Goal: Task Accomplishment & Management: Use online tool/utility

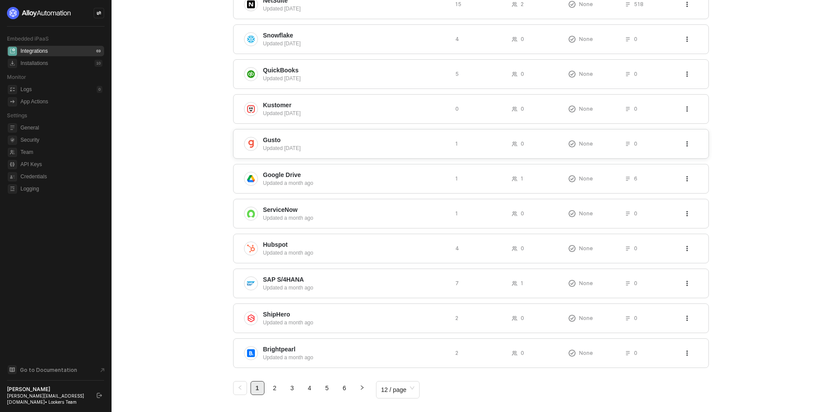
scroll to position [156, 0]
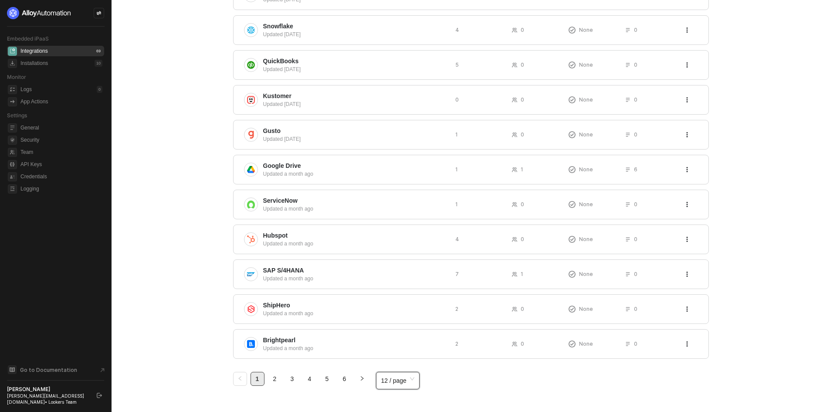
click at [402, 376] on span "12 / page" at bounding box center [397, 380] width 33 height 13
click at [401, 359] on div "100 / page" at bounding box center [398, 362] width 30 height 10
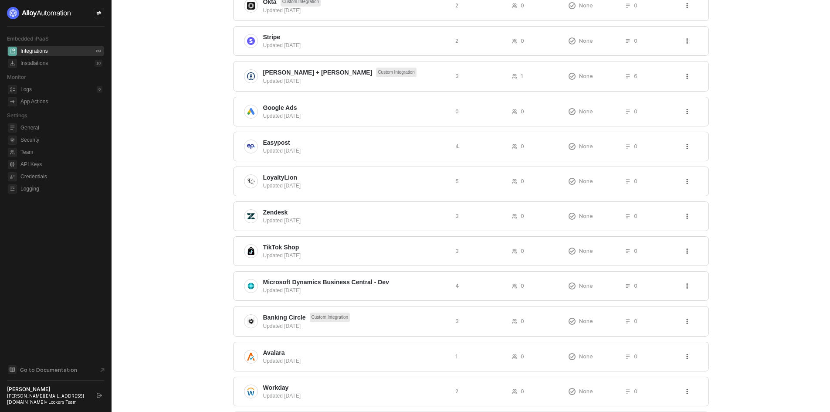
scroll to position [1351, 0]
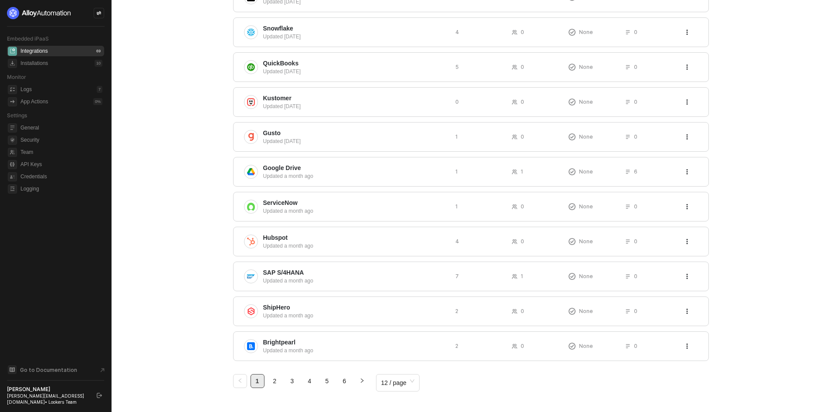
scroll to position [156, 0]
click at [407, 386] on span "12 / page" at bounding box center [397, 380] width 33 height 13
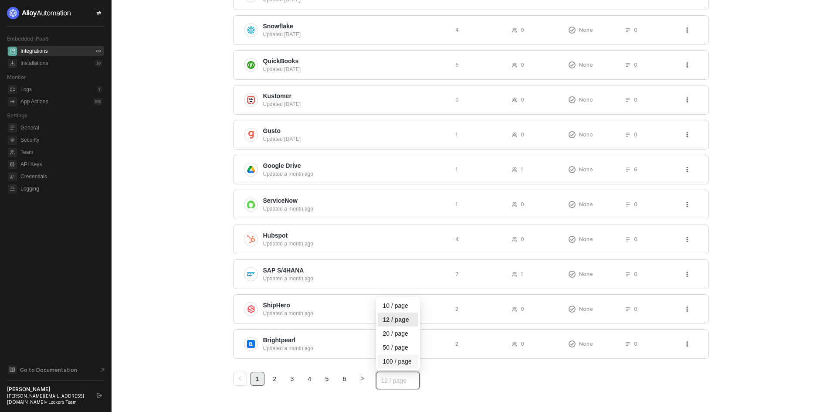
click at [404, 364] on div "100 / page" at bounding box center [398, 362] width 30 height 10
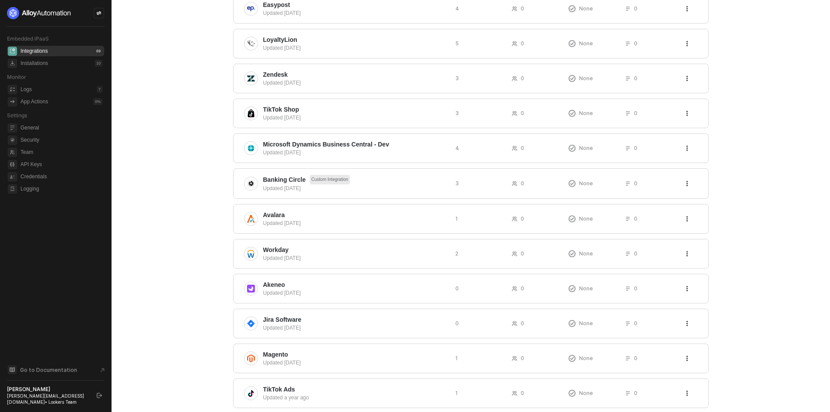
scroll to position [1525, 0]
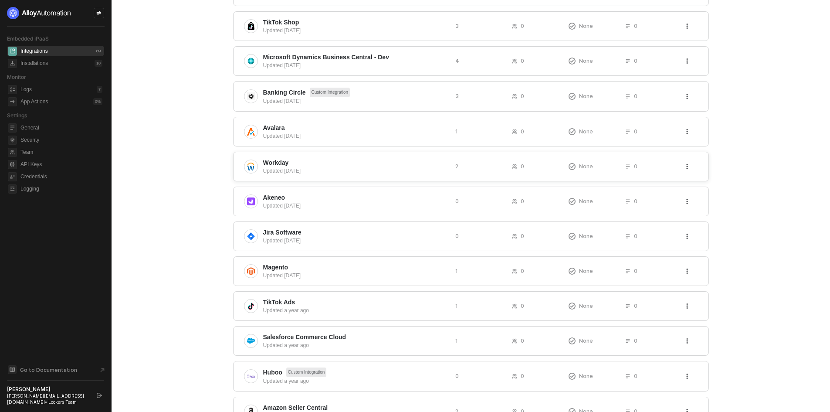
click at [333, 164] on span "Workday" at bounding box center [355, 162] width 185 height 9
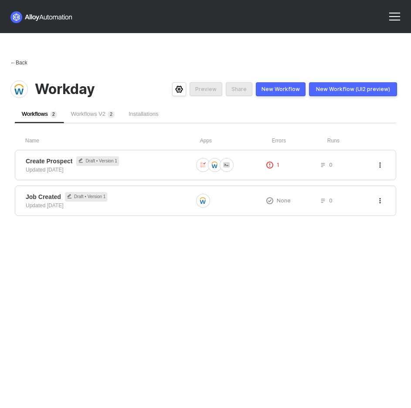
click at [23, 60] on div "← Back" at bounding box center [18, 62] width 17 height 7
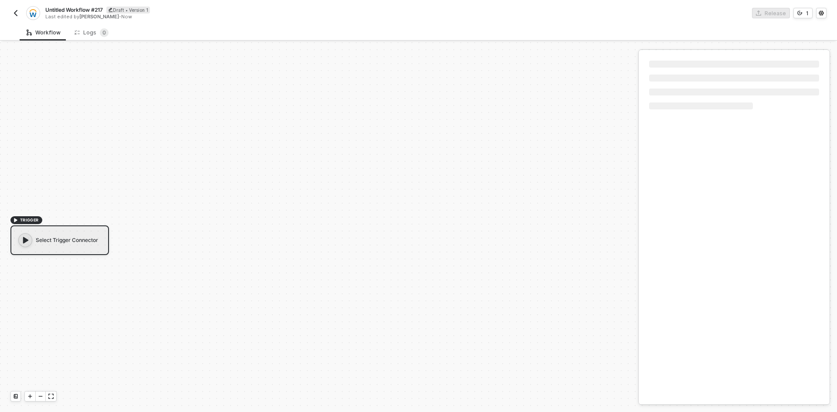
scroll to position [16, 0]
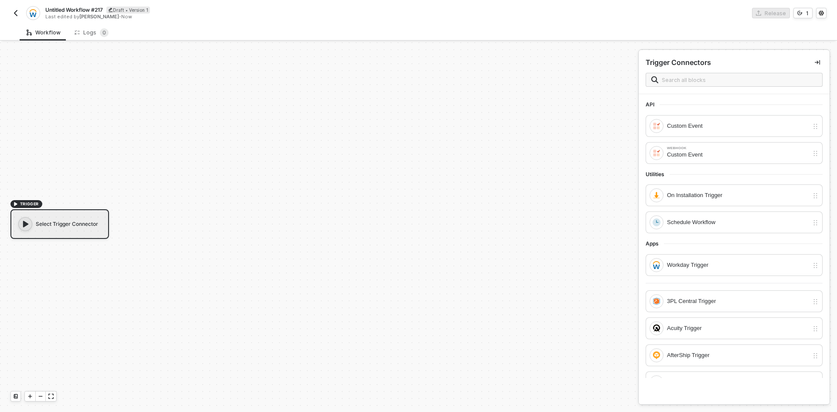
click at [59, 11] on span "Untitled Workflow #217" at bounding box center [74, 9] width 58 height 7
click at [59, 11] on input "Untitled Workflow #217" at bounding box center [119, 10] width 148 height 10
type input "Deductions"
click at [203, 15] on button "Save" at bounding box center [206, 10] width 21 height 10
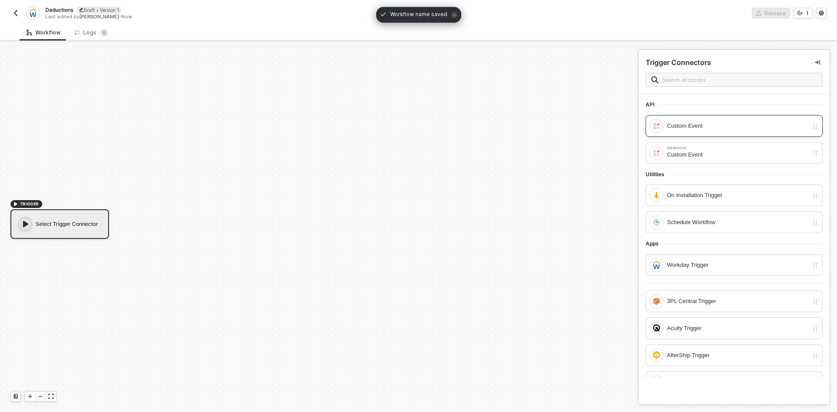
click at [695, 129] on div "Custom Event" at bounding box center [738, 126] width 142 height 10
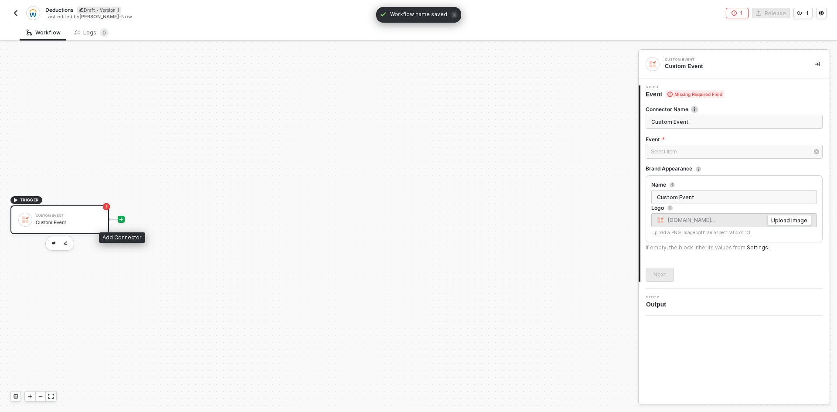
click at [121, 219] on icon "icon-play" at bounding box center [121, 219] width 4 height 4
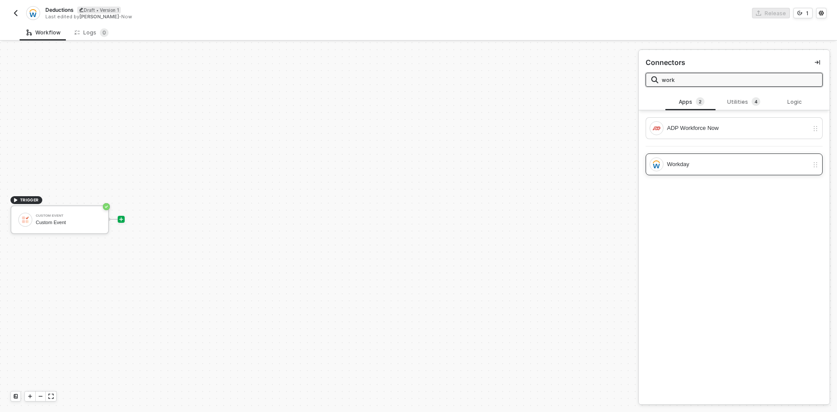
type input "work"
click at [742, 171] on div "Workday" at bounding box center [728, 164] width 159 height 14
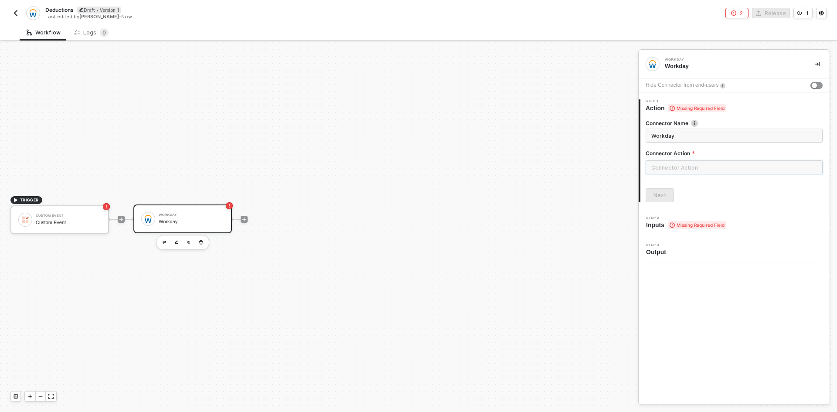
click at [705, 166] on input "text" at bounding box center [734, 167] width 177 height 14
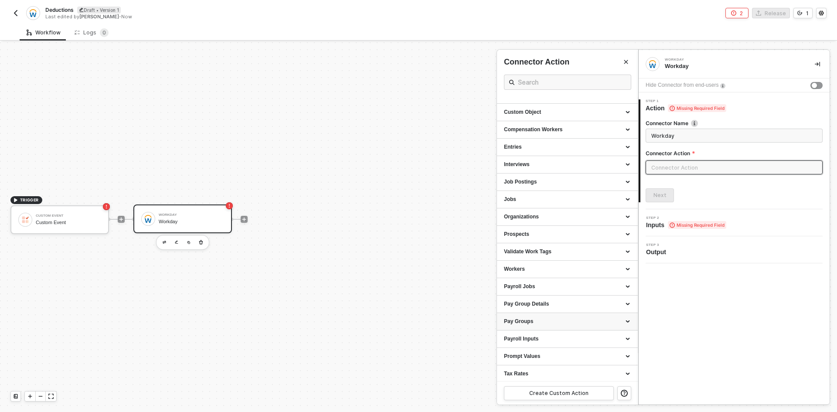
scroll to position [44, 0]
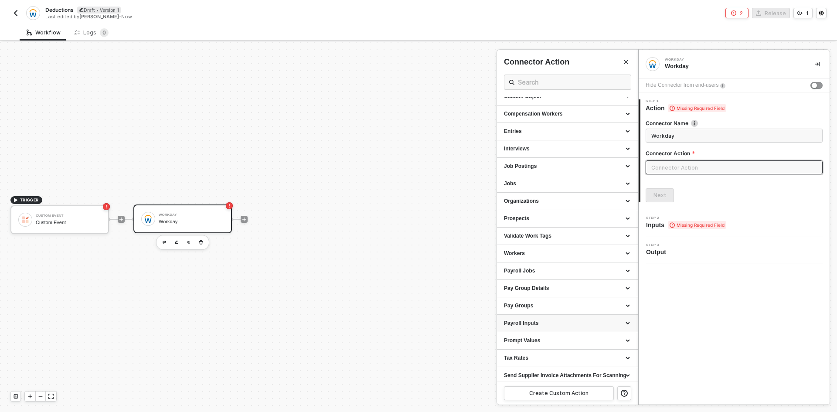
click at [551, 325] on div "Payroll Inputs" at bounding box center [567, 322] width 127 height 7
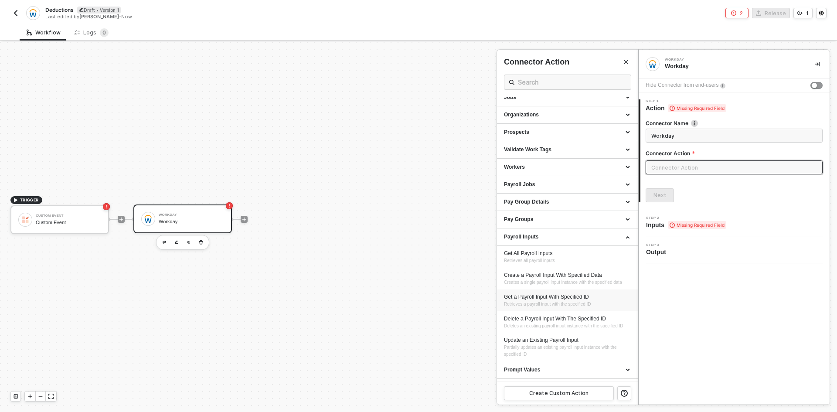
scroll to position [131, 0]
click at [563, 277] on div "Create a Payroll Input With Specified Data" at bounding box center [567, 274] width 127 height 7
type input "Creates a single payroll input instance with the specified data"
type input "Payroll Inputs - Create a Payroll Input With Specified Data"
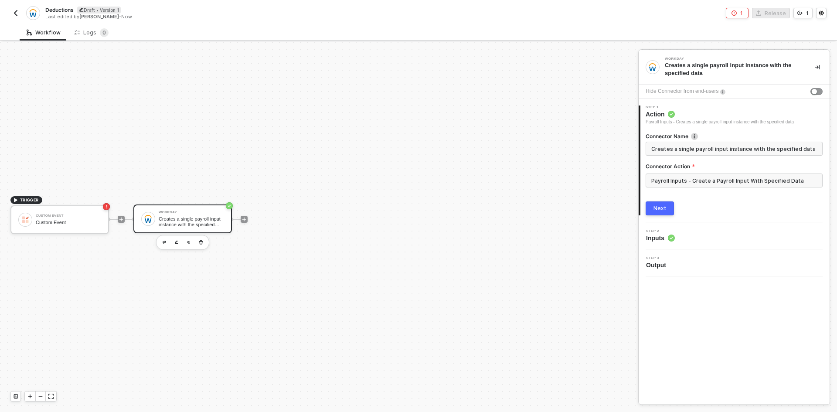
click at [665, 203] on button "Next" at bounding box center [660, 208] width 28 height 14
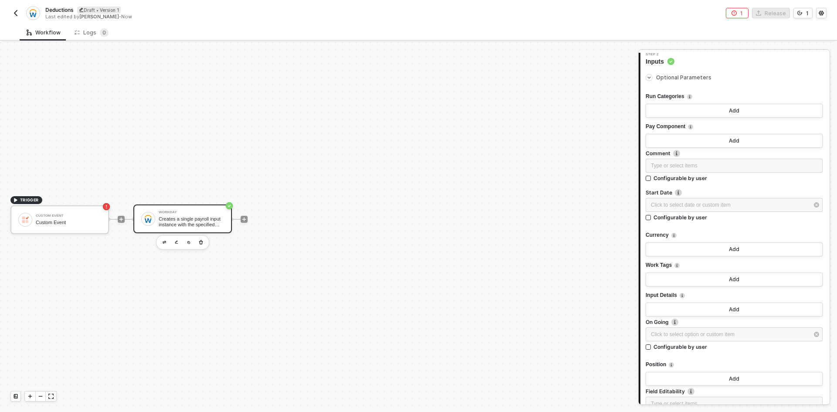
scroll to position [87, 0]
click at [694, 250] on button "Add" at bounding box center [734, 249] width 177 height 14
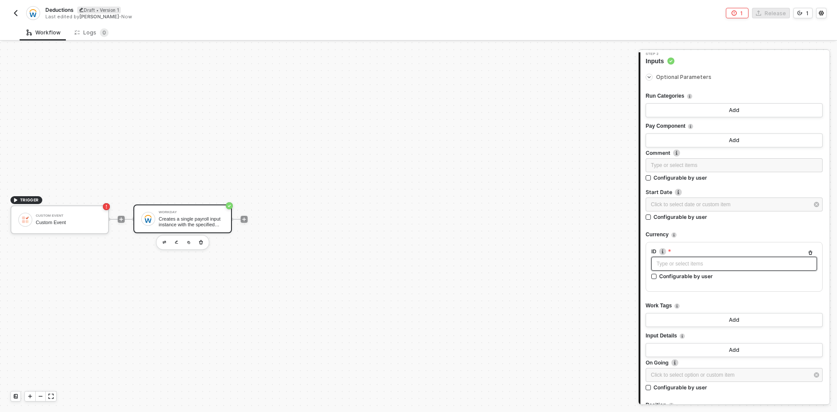
click at [696, 266] on div "Type or select items ﻿" at bounding box center [733, 264] width 155 height 8
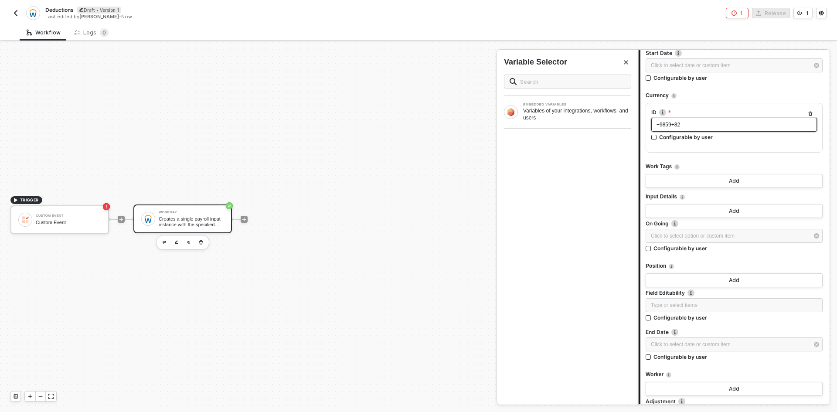
scroll to position [305, 0]
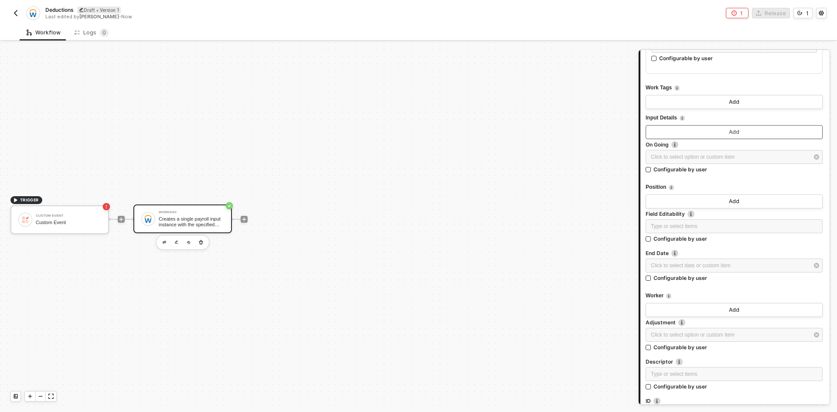
click at [703, 133] on button "Add" at bounding box center [734, 132] width 177 height 14
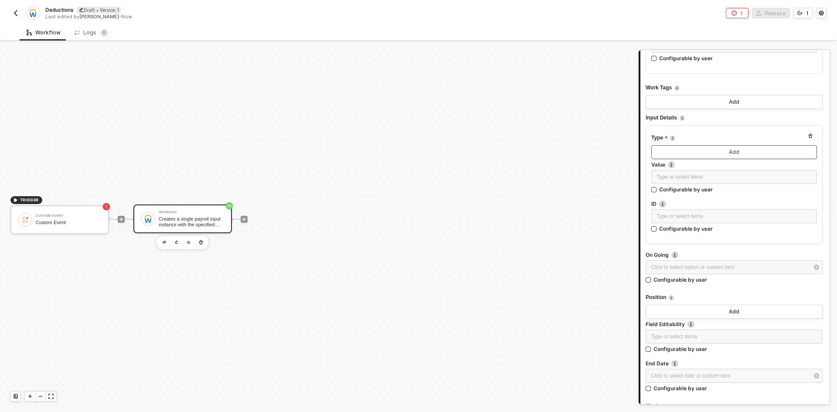
click at [701, 153] on button "Add" at bounding box center [734, 152] width 166 height 14
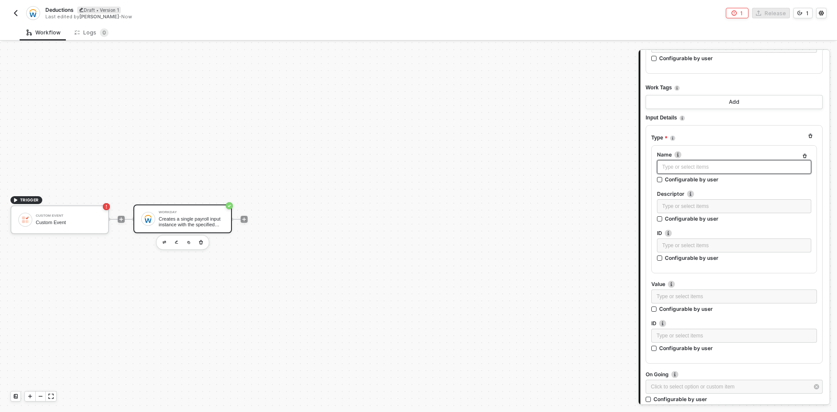
click at [700, 161] on div "Type or select items ﻿" at bounding box center [734, 167] width 154 height 14
click at [685, 297] on div "Type or select items ﻿" at bounding box center [733, 296] width 155 height 8
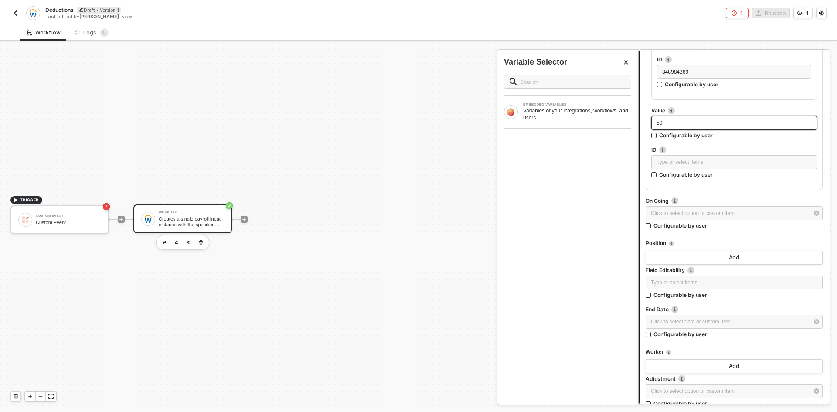
scroll to position [479, 0]
click at [751, 204] on div "On Going" at bounding box center [734, 200] width 177 height 9
click at [752, 220] on div "Click to select option or custom item ﻿" at bounding box center [734, 213] width 177 height 16
click at [518, 113] on span "No" at bounding box center [514, 113] width 10 height 7
click at [509, 113] on input "No" at bounding box center [506, 113] width 5 height 5
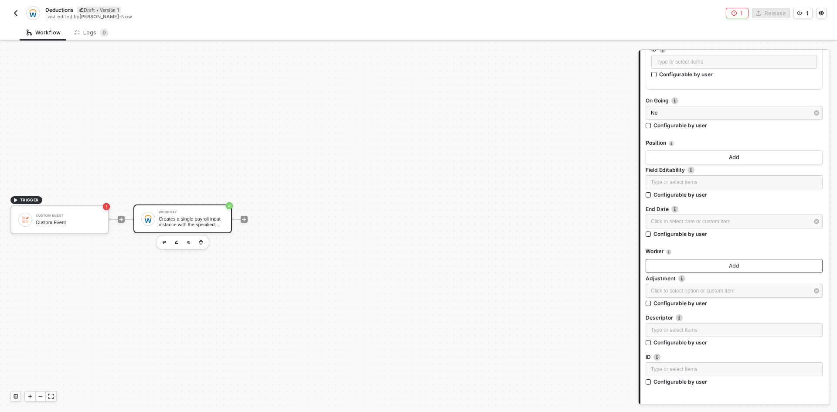
scroll to position [632, 0]
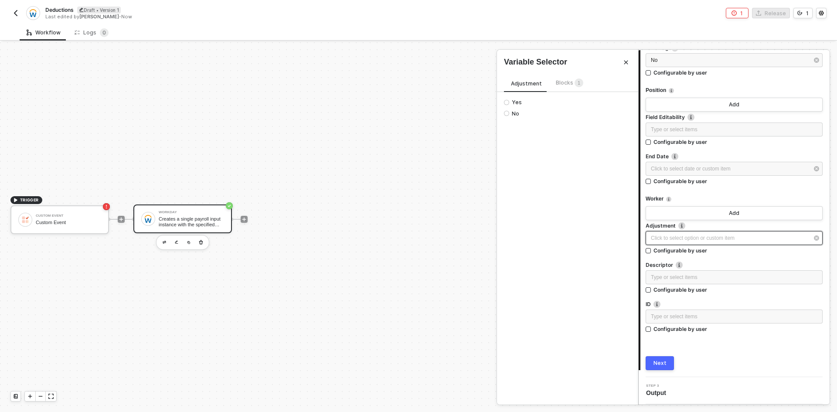
click at [713, 239] on div "Click to select option or custom item ﻿" at bounding box center [730, 238] width 158 height 8
click at [516, 103] on span "Yes" at bounding box center [515, 102] width 13 height 7
click at [509, 103] on input "Yes" at bounding box center [506, 102] width 5 height 5
click at [670, 361] on button "Next" at bounding box center [660, 363] width 28 height 14
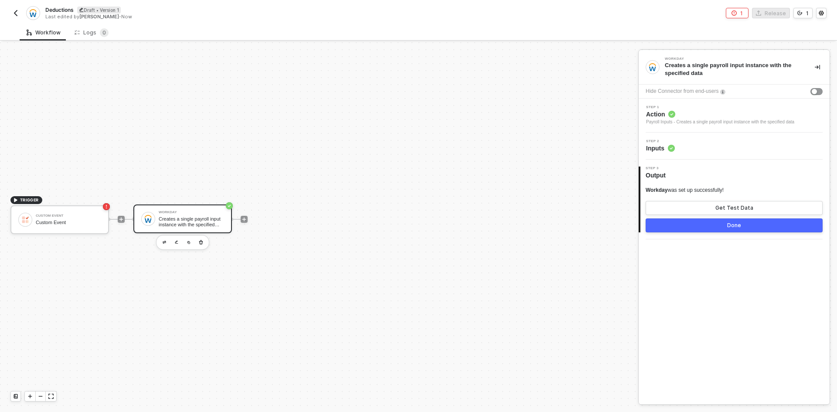
scroll to position [0, 0]
click at [10, 13] on button "button" at bounding box center [15, 13] width 10 height 10
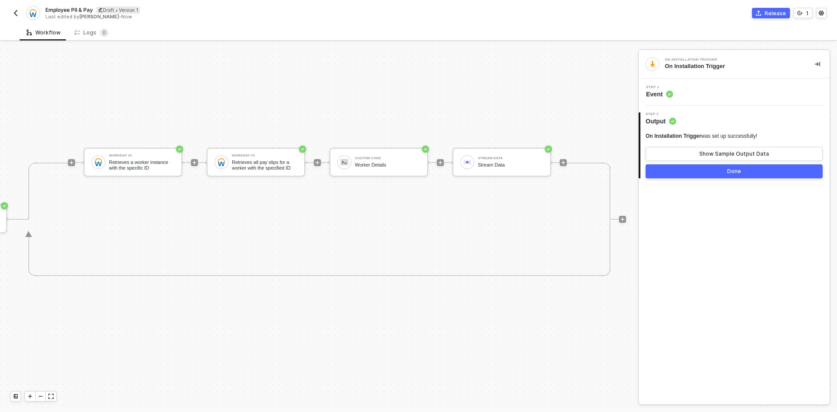
scroll to position [23, 366]
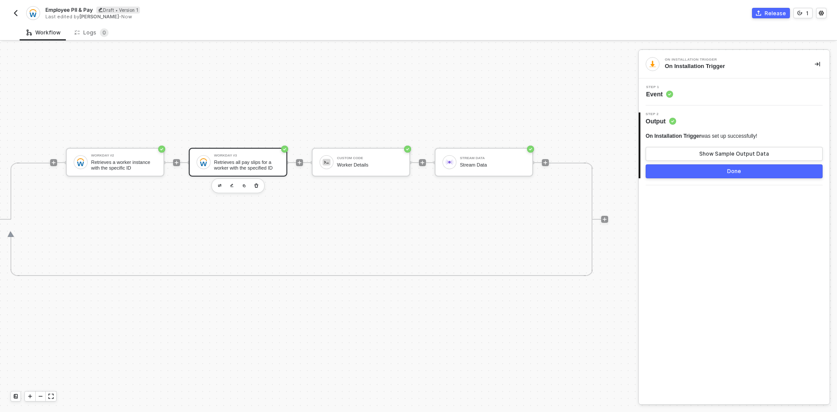
click at [217, 154] on div "Workday #3" at bounding box center [246, 155] width 65 height 3
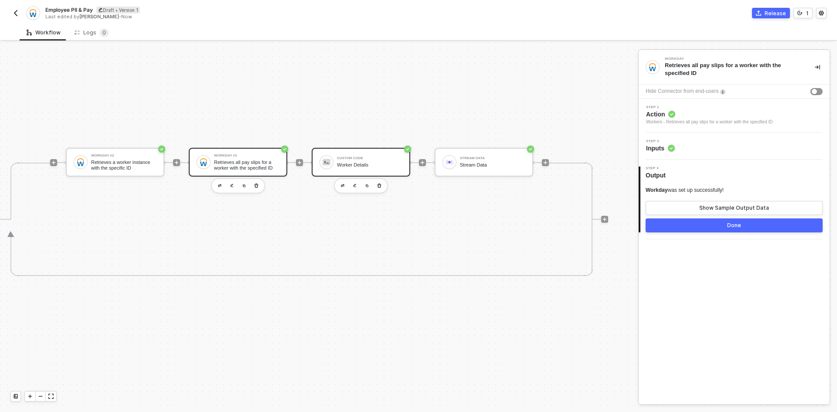
click at [338, 162] on div "Worker Details" at bounding box center [369, 165] width 65 height 6
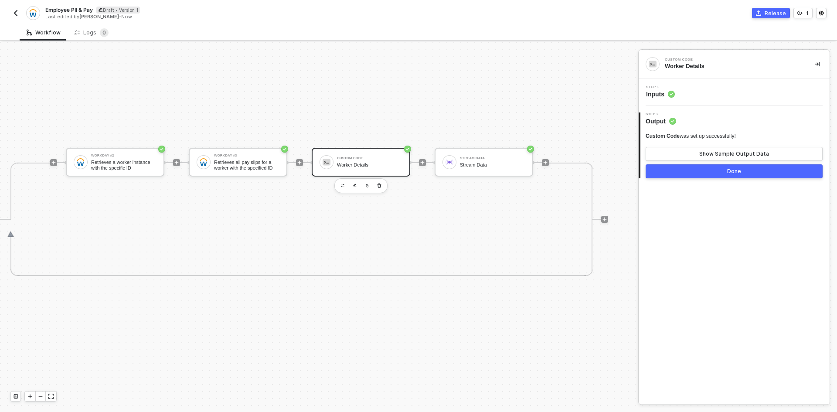
click at [730, 99] on div "Step 1 Inputs" at bounding box center [734, 91] width 191 height 27
click at [730, 95] on div "Step 1 Inputs" at bounding box center [735, 91] width 189 height 13
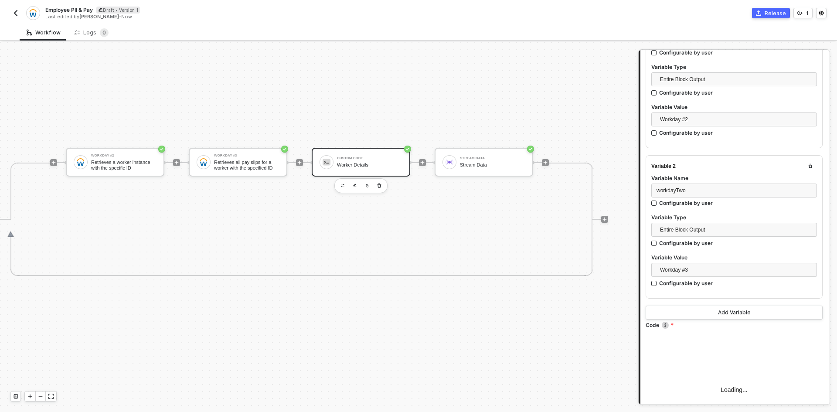
scroll to position [174, 0]
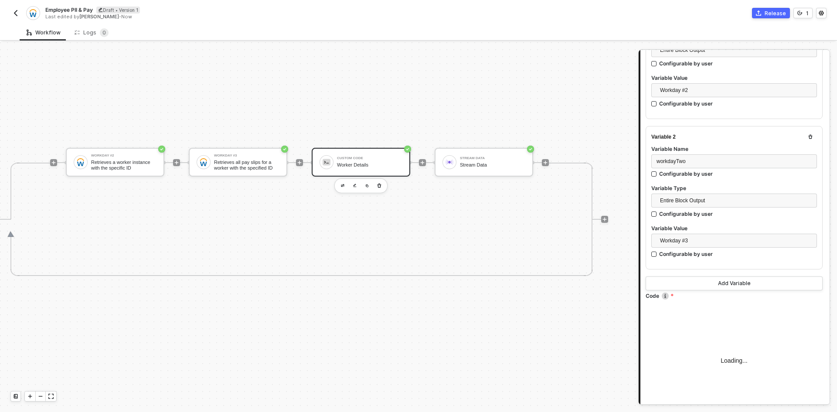
click at [778, 343] on div "Loading..." at bounding box center [734, 360] width 177 height 119
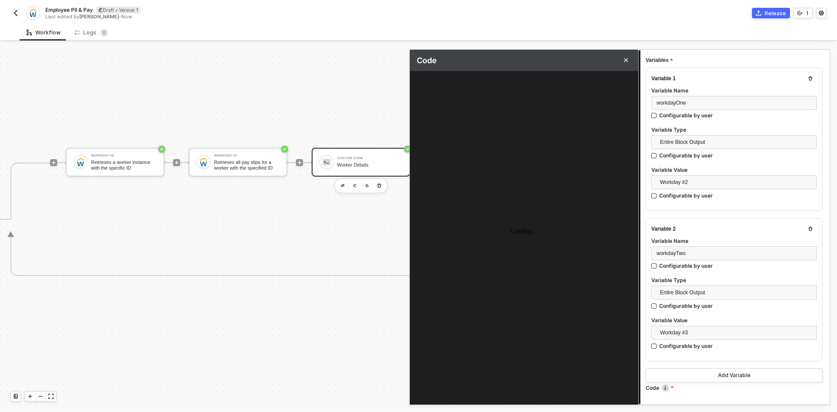
scroll to position [0, 0]
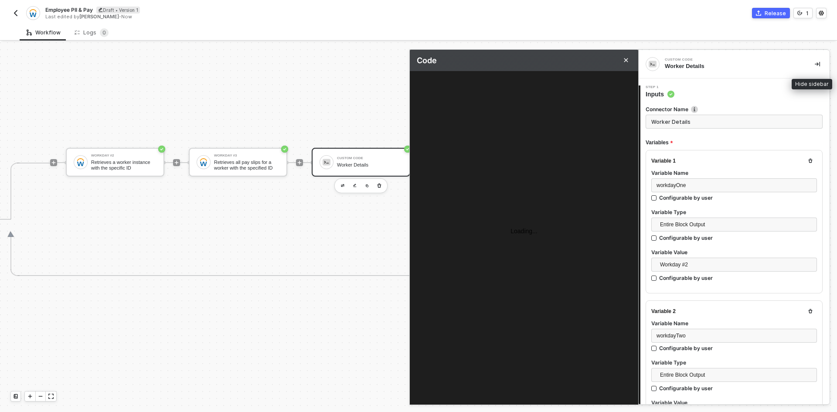
click at [812, 61] on button "button" at bounding box center [817, 64] width 10 height 10
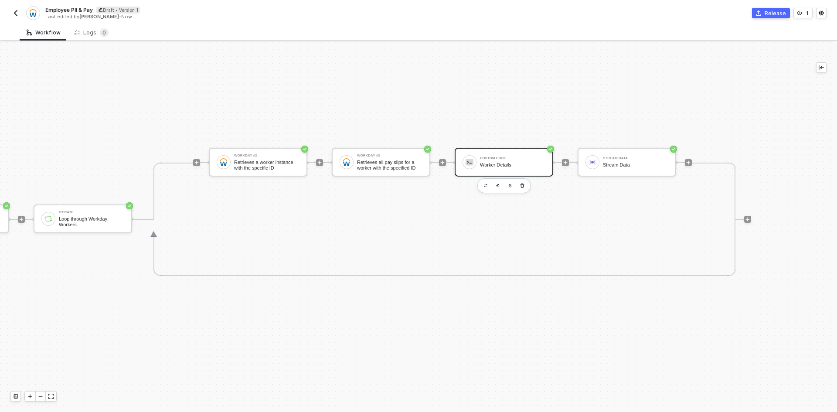
scroll to position [23, 229]
click at [619, 162] on div "Stream Data" at bounding box center [635, 165] width 65 height 6
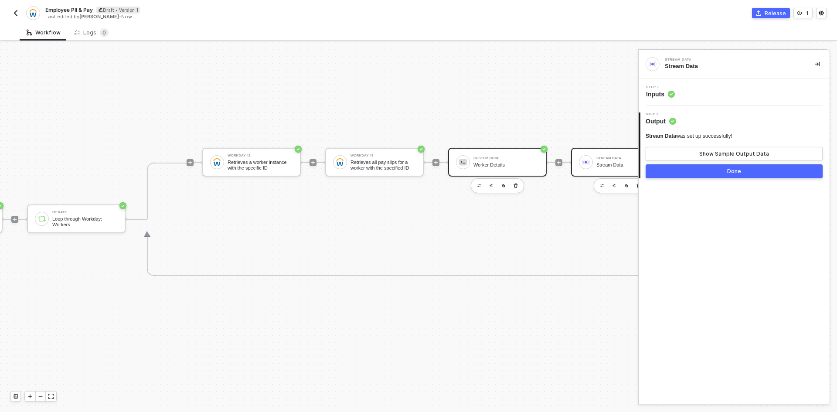
click at [490, 156] on div "Custom Code" at bounding box center [505, 157] width 65 height 3
click at [720, 95] on div "Step 1 Inputs" at bounding box center [735, 91] width 189 height 13
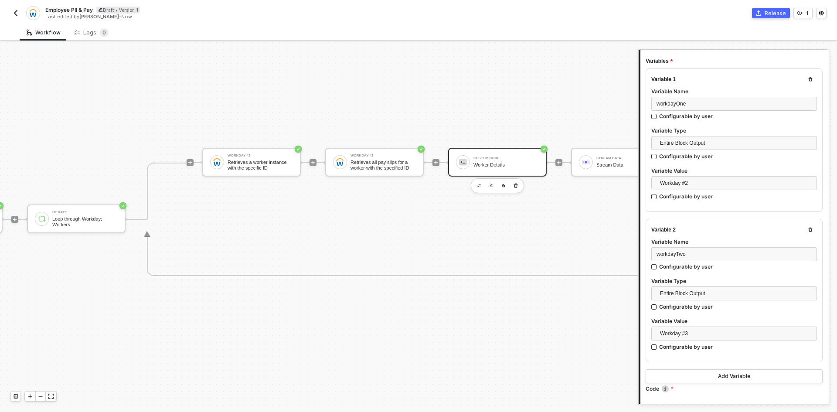
scroll to position [299, 0]
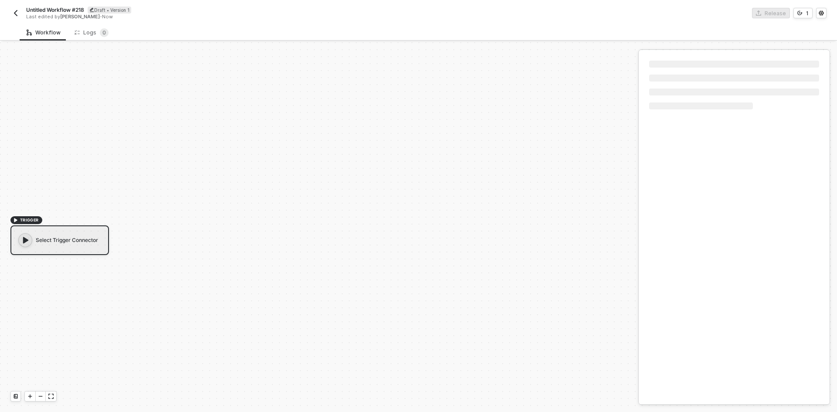
scroll to position [16, 0]
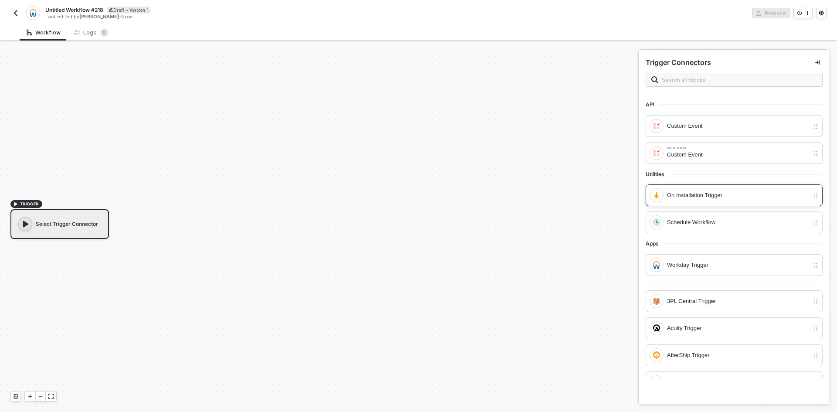
click at [698, 197] on div "On Installation Trigger" at bounding box center [738, 195] width 142 height 10
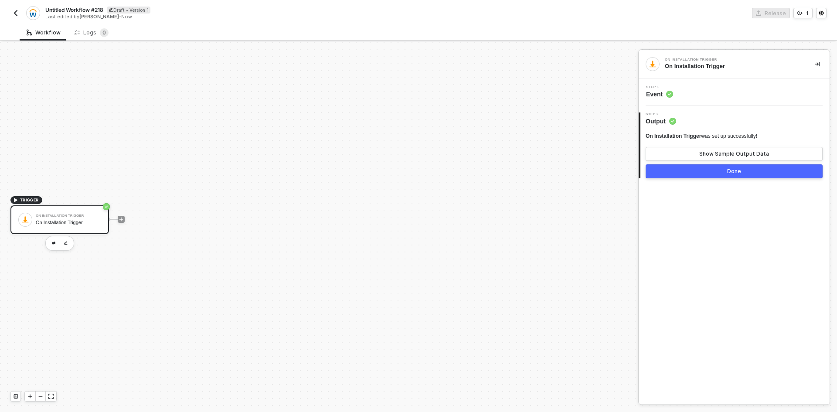
click at [700, 171] on button "Done" at bounding box center [734, 171] width 177 height 14
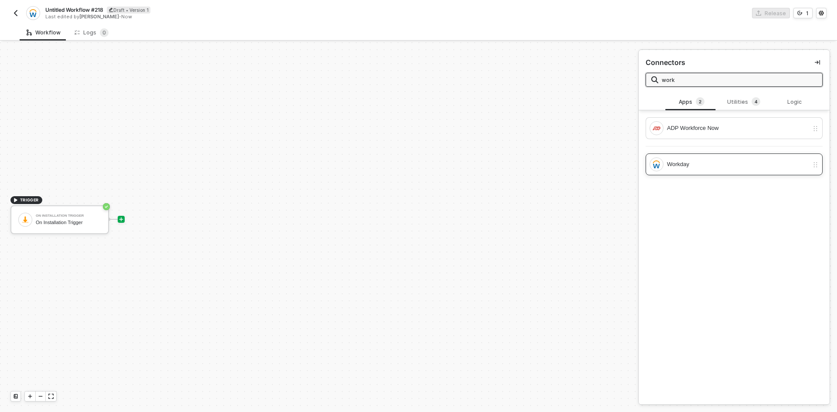
type input "work"
click at [739, 173] on div "Workday" at bounding box center [734, 164] width 177 height 22
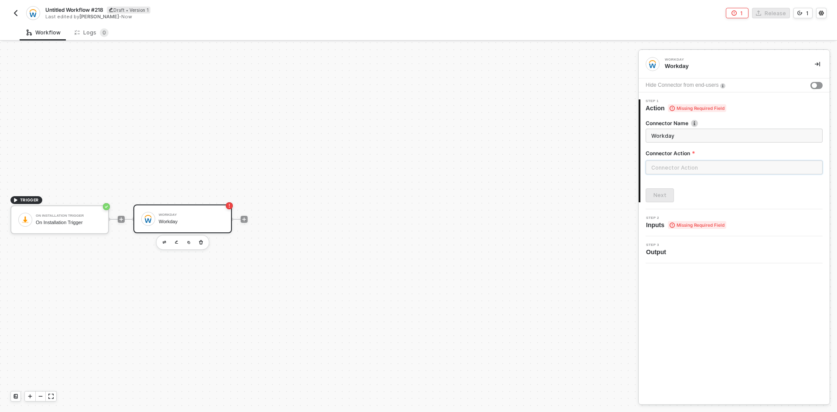
click at [671, 166] on input "text" at bounding box center [734, 167] width 177 height 14
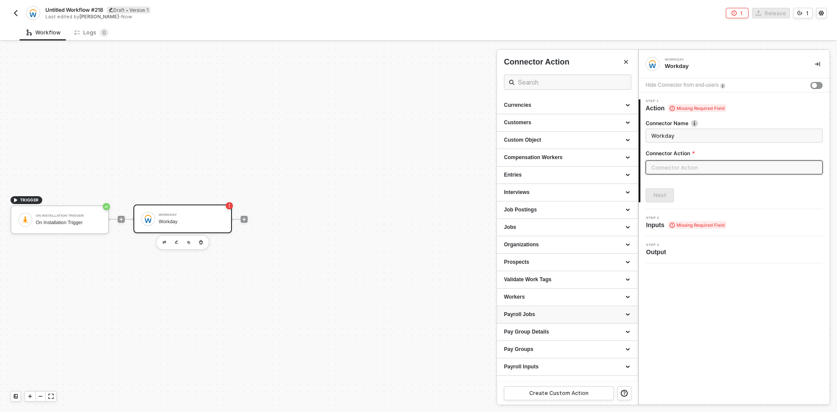
scroll to position [65, 0]
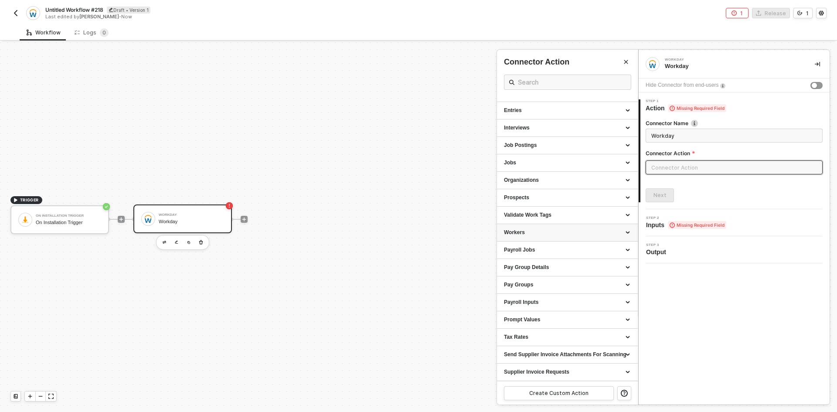
click at [557, 228] on div "Workers" at bounding box center [567, 232] width 141 height 17
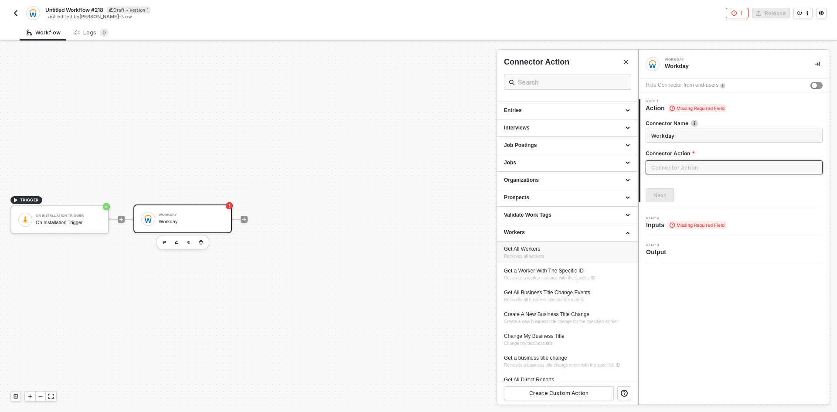
click at [556, 250] on div "Get All Workers" at bounding box center [567, 248] width 127 height 7
type input "Retrieves all workers"
type input "Workers - Get All Workers"
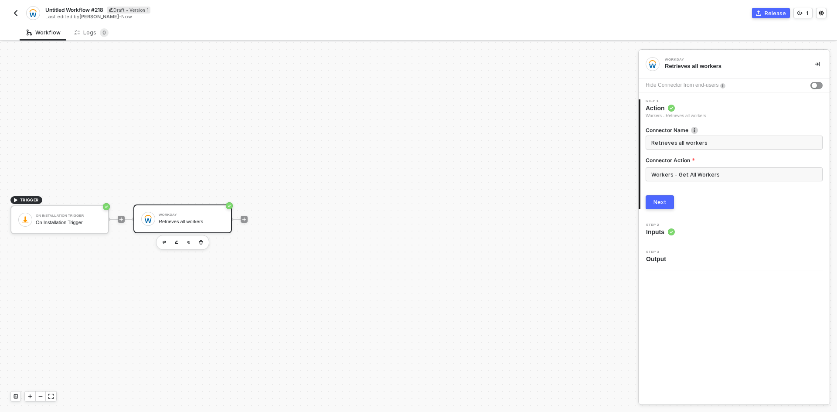
click at [658, 196] on button "Next" at bounding box center [660, 202] width 28 height 14
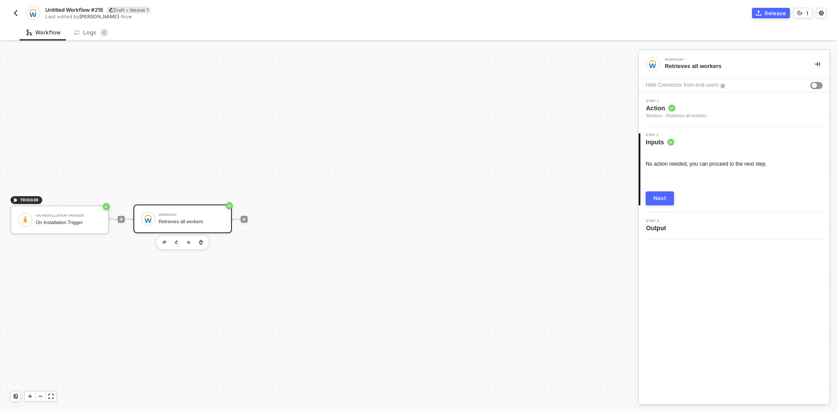
click at [666, 195] on button "Next" at bounding box center [660, 198] width 28 height 14
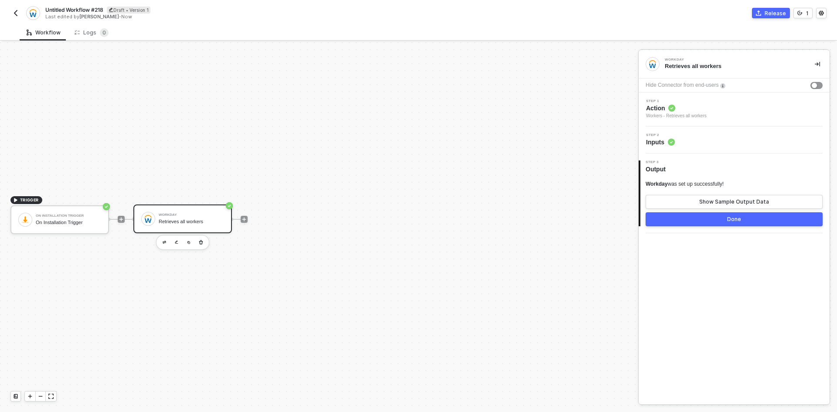
click at [675, 216] on button "Done" at bounding box center [734, 219] width 177 height 14
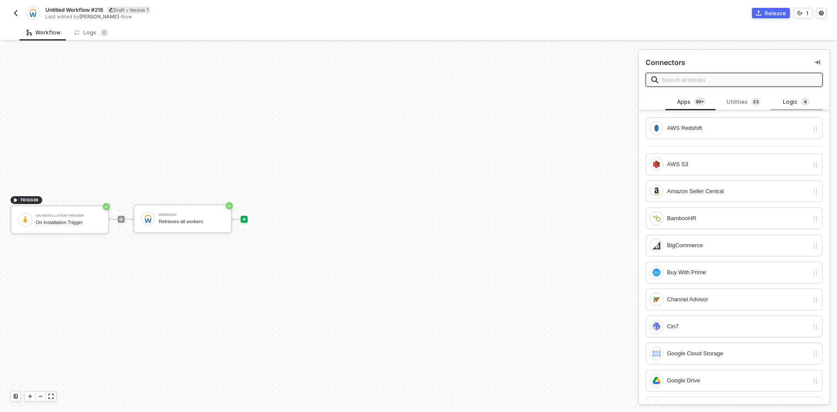
click at [780, 101] on div "Logic 4" at bounding box center [796, 102] width 38 height 10
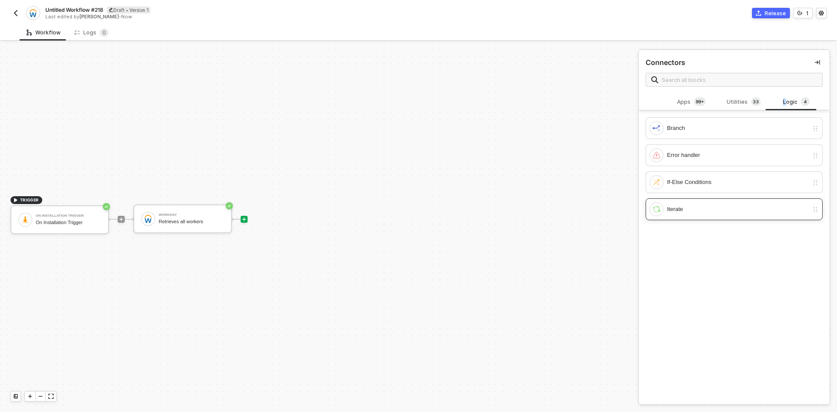
click at [703, 199] on div "Iterate" at bounding box center [734, 209] width 177 height 22
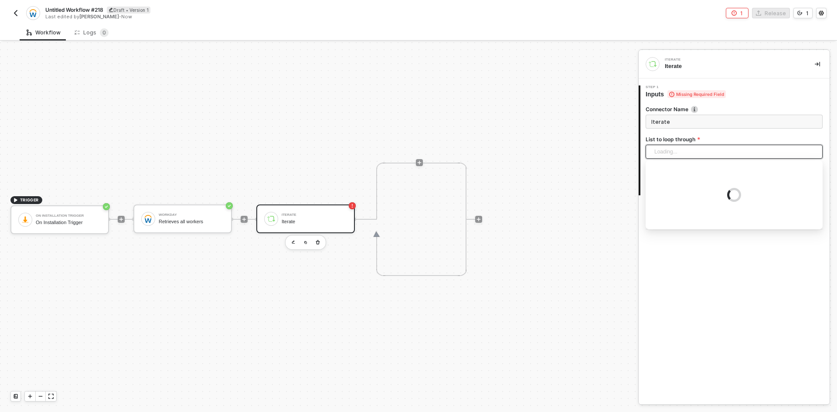
click at [665, 145] on input "search" at bounding box center [734, 151] width 166 height 13
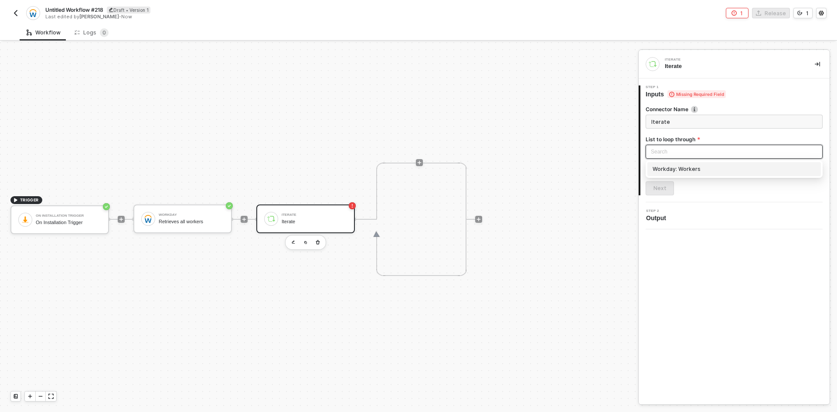
click at [673, 169] on div "Workday: Workers" at bounding box center [733, 169] width 163 height 10
type input "Loop through Workday: Workers"
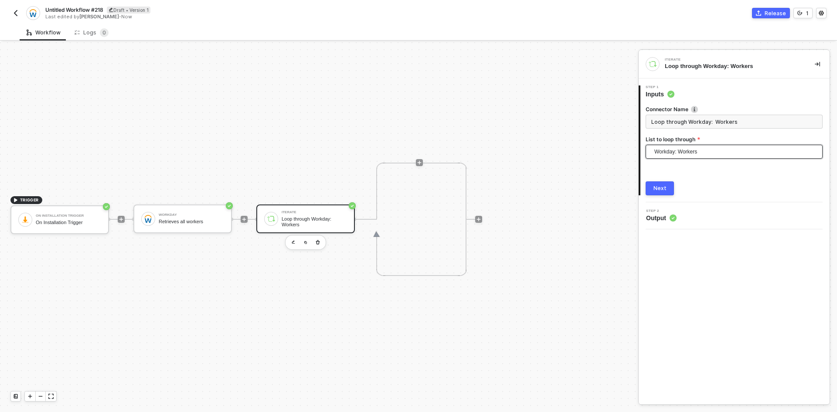
click at [661, 194] on button "Next" at bounding box center [660, 188] width 28 height 14
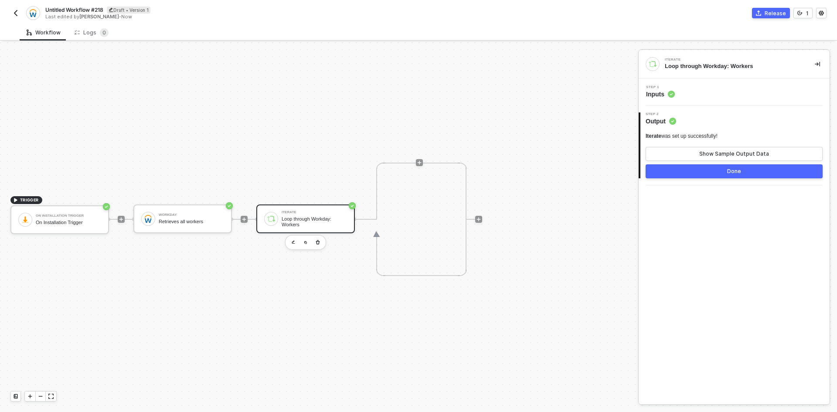
click at [684, 169] on button "Done" at bounding box center [734, 171] width 177 height 14
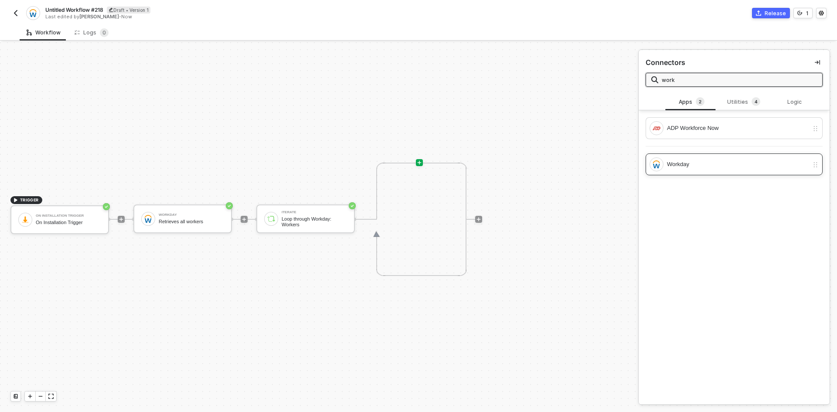
type input "work"
click at [758, 167] on div "Workday" at bounding box center [738, 165] width 142 height 10
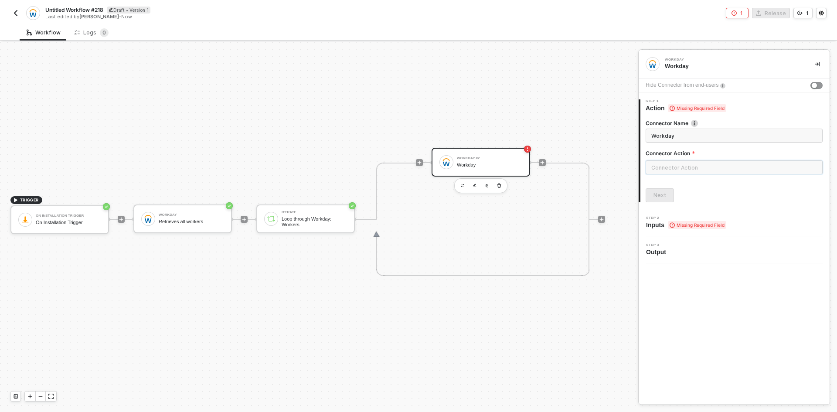
click at [754, 165] on input "text" at bounding box center [734, 167] width 177 height 14
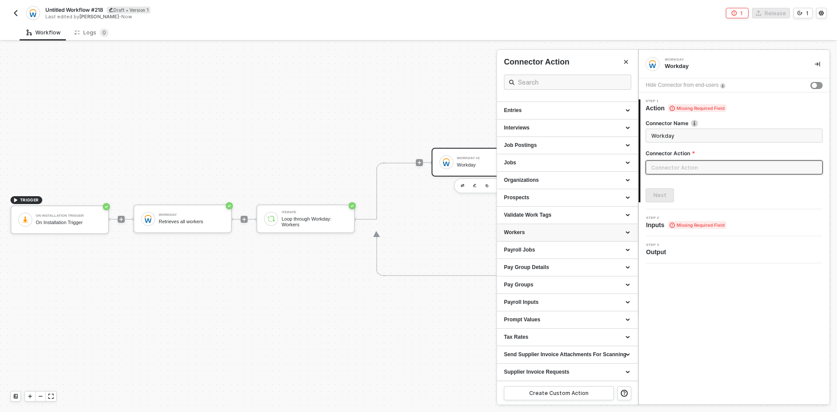
click at [547, 234] on div "Workers" at bounding box center [567, 232] width 127 height 7
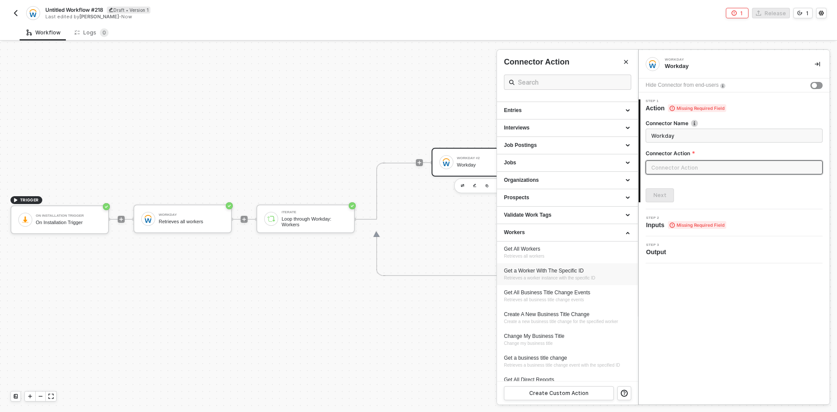
click at [602, 275] on div "Get a Worker With The Specific ID Retrieves a worker instance with the specific…" at bounding box center [567, 274] width 127 height 14
type input "Retrieves a worker instance with the specific ID"
type input "Workers - Get a Worker With The Specific ID"
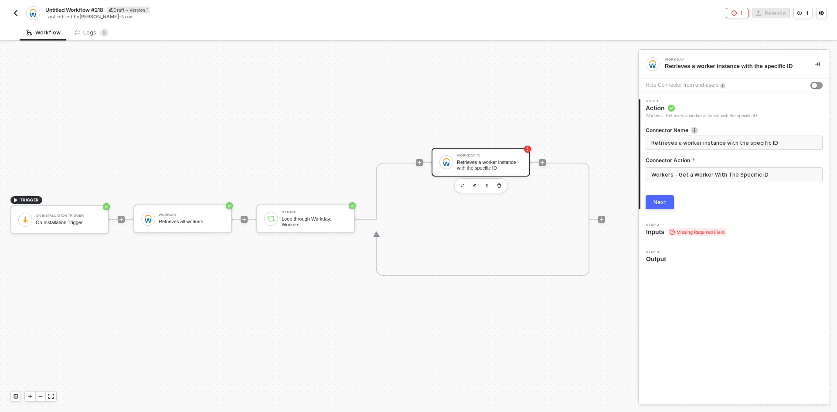
click at [660, 191] on div "Connector Name Retrieves a worker instance with the specific ID Connector Actio…" at bounding box center [734, 164] width 177 height 90
click at [661, 195] on div "Connector Name Retrieves a worker instance with the specific ID Connector Actio…" at bounding box center [734, 164] width 177 height 90
click at [662, 199] on div "Next" at bounding box center [659, 202] width 13 height 7
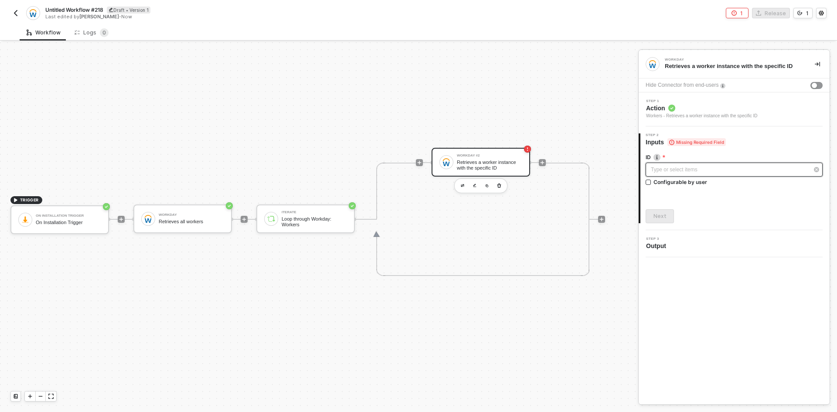
click at [679, 166] on div "Type or select items ﻿" at bounding box center [730, 170] width 158 height 8
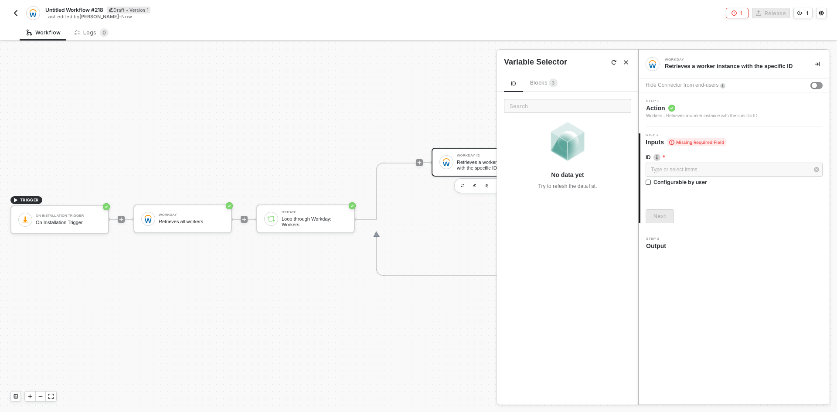
click at [549, 84] on sup "3" at bounding box center [553, 82] width 9 height 9
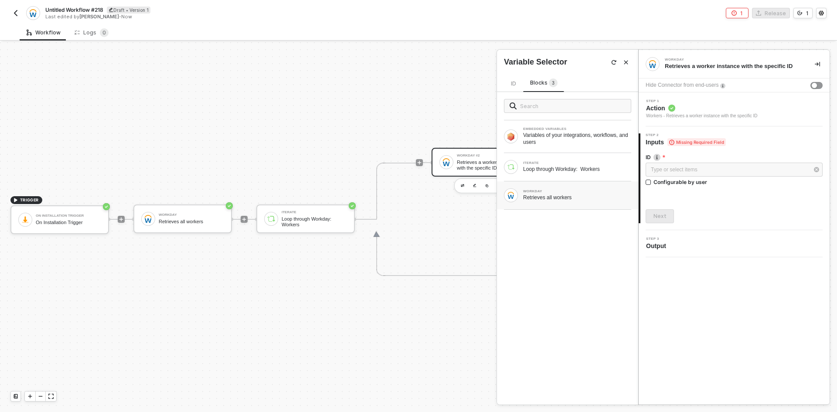
click at [554, 197] on div "Retrieves all workers" at bounding box center [577, 197] width 108 height 7
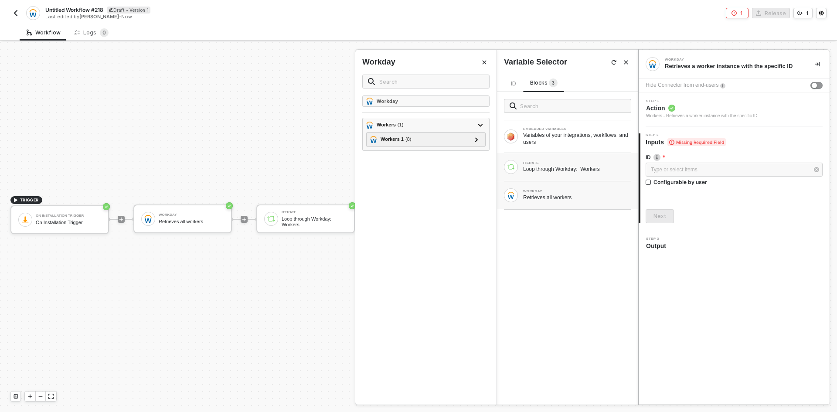
click at [562, 173] on div "ITERATE Loop through Workday: Workers" at bounding box center [567, 167] width 127 height 14
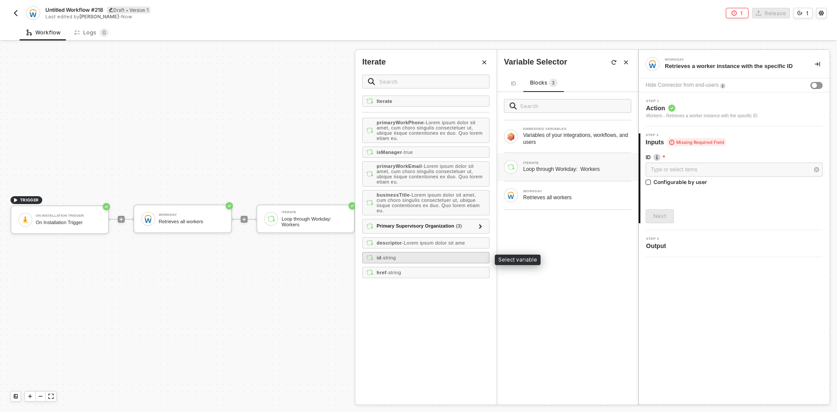
click at [413, 259] on div "id - string" at bounding box center [425, 257] width 127 height 11
click at [655, 215] on div "Next" at bounding box center [659, 216] width 13 height 7
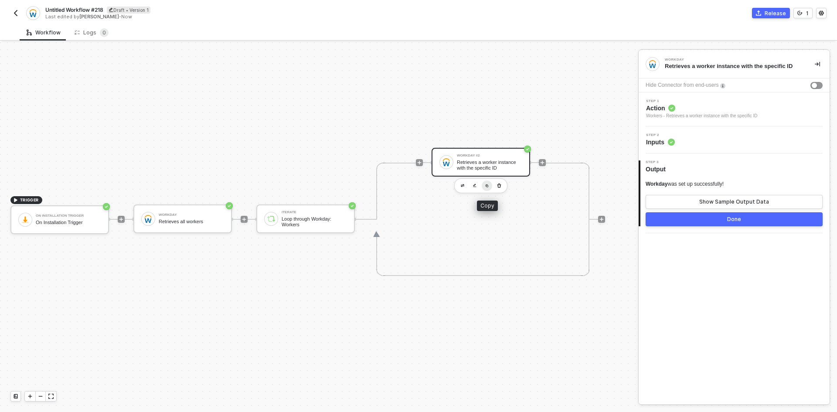
click at [491, 186] on button "button" at bounding box center [487, 185] width 10 height 10
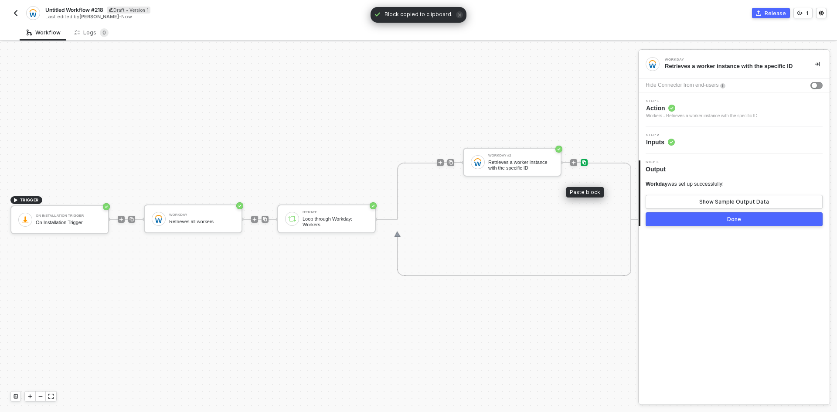
click at [585, 164] on img at bounding box center [583, 162] width 5 height 5
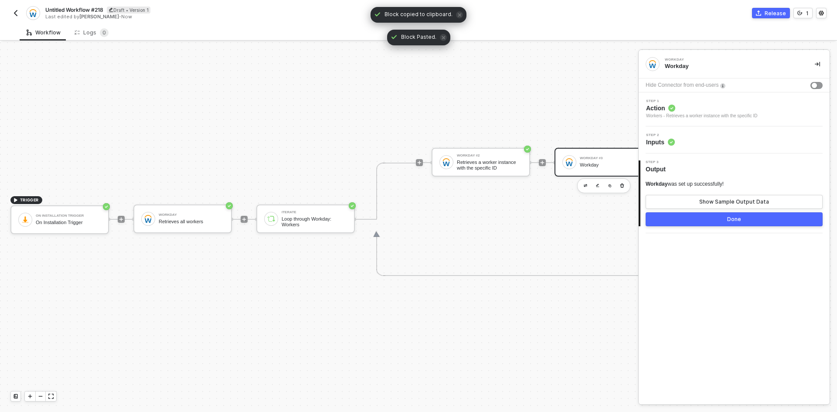
click at [717, 109] on span "Action" at bounding box center [701, 108] width 111 height 9
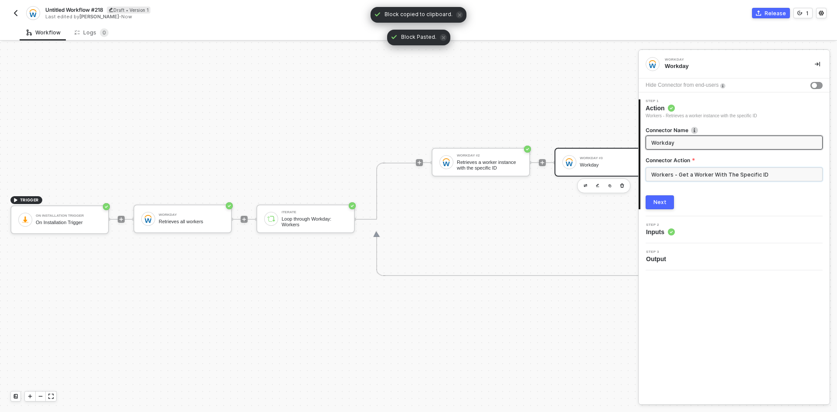
click at [718, 174] on input "Workers - Get a Worker With The Specific ID" at bounding box center [734, 174] width 177 height 14
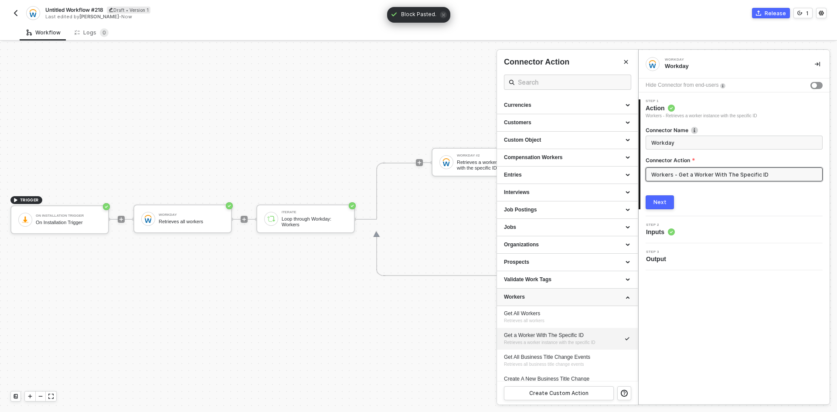
click at [584, 299] on div "Workers" at bounding box center [567, 296] width 127 height 7
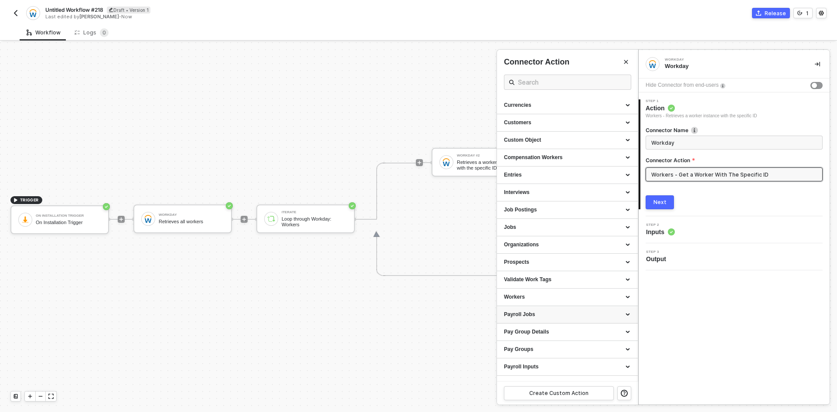
click at [556, 313] on div "Payroll Jobs" at bounding box center [567, 314] width 127 height 7
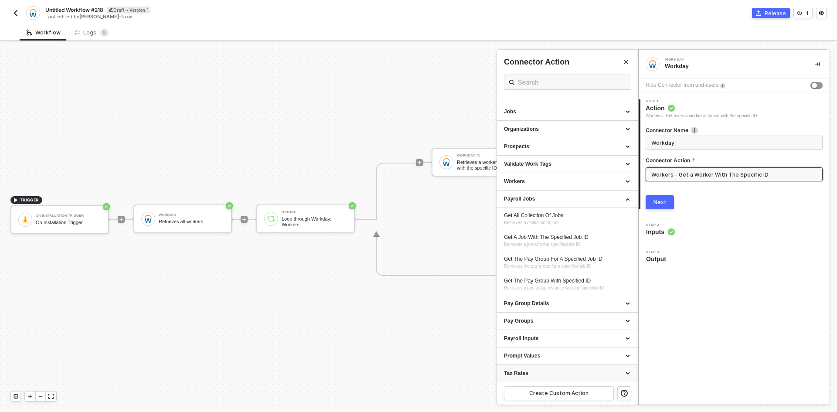
scroll to position [131, 0]
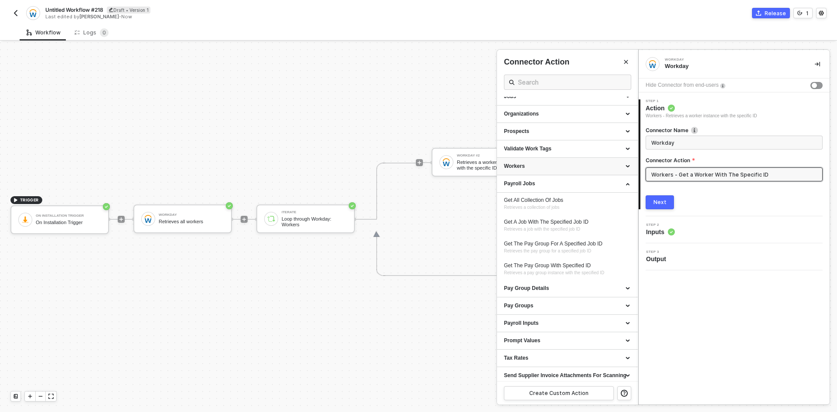
click at [562, 164] on div "Workers" at bounding box center [567, 166] width 127 height 7
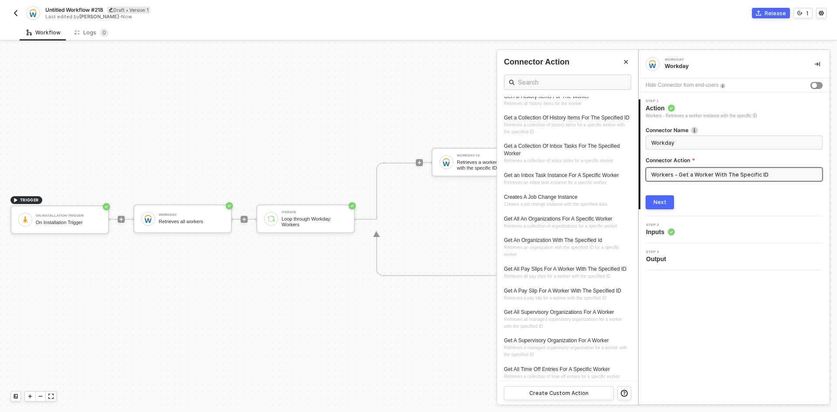
scroll to position [392, 0]
click at [572, 272] on div "Get All Pay Slips For A Worker With The Specified ID" at bounding box center [567, 268] width 127 height 7
type input "Retrieves all pay slips for a worker with the specified ID"
type input "Workers - Get All Pay Slips For A Worker With The Specified ID"
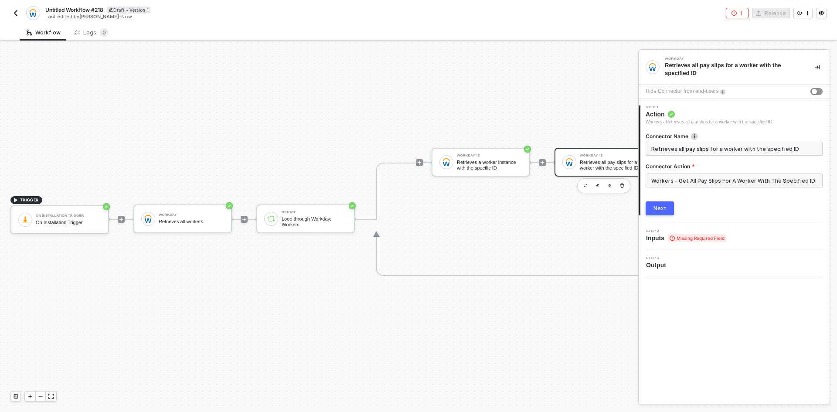
click at [665, 208] on div "Next" at bounding box center [659, 208] width 13 height 7
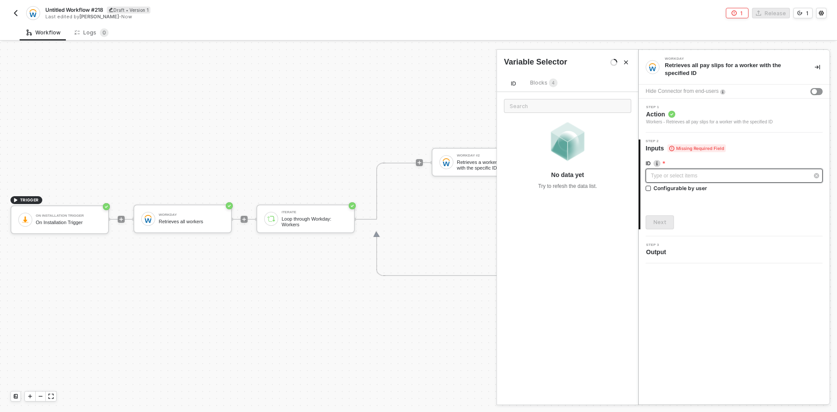
click at [666, 176] on div "Type or select items ﻿" at bounding box center [730, 176] width 158 height 8
click at [540, 82] on span "Blocks 4" at bounding box center [543, 82] width 27 height 7
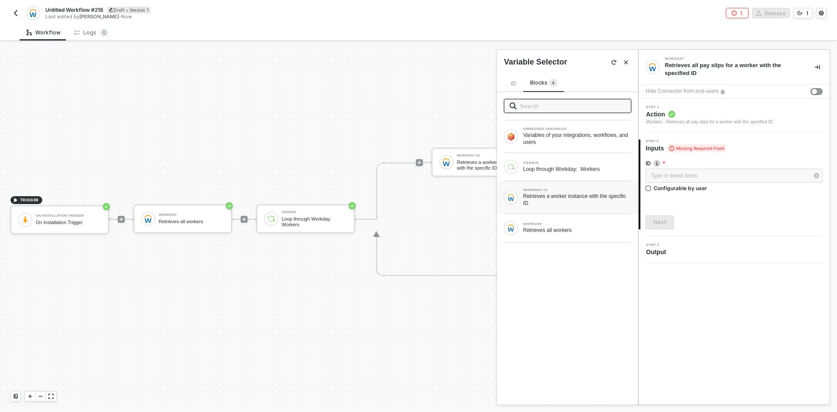
click at [547, 183] on div "WORKDAY #2 Retrieves a worker instance with the specific ID" at bounding box center [567, 197] width 141 height 32
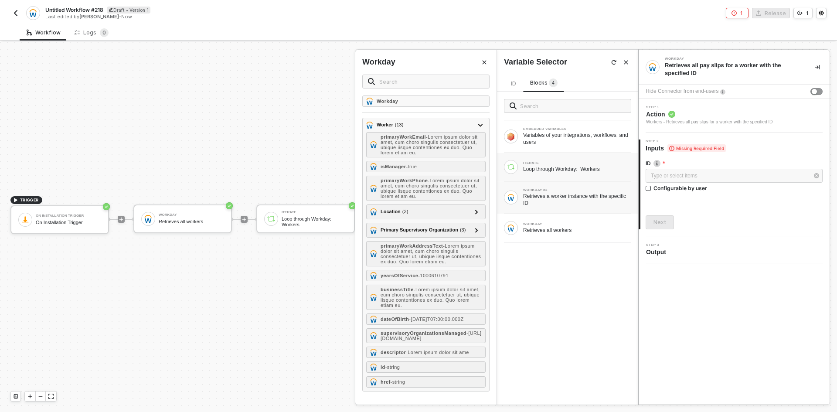
click at [545, 170] on div "Loop through Workday: Workers" at bounding box center [577, 169] width 108 height 7
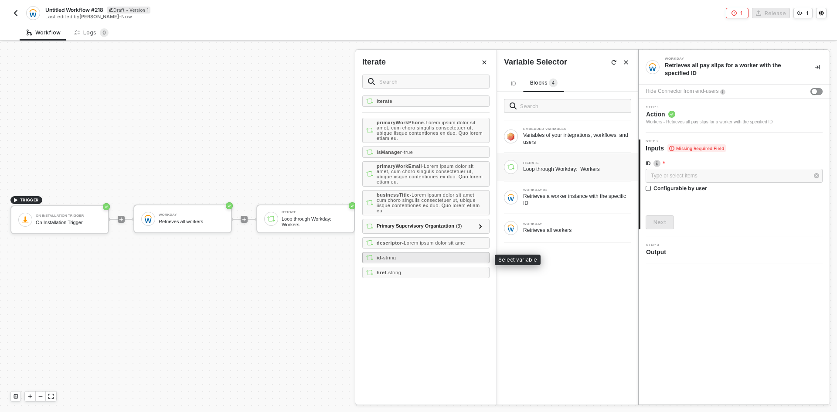
click at [420, 260] on div "id - string" at bounding box center [425, 257] width 127 height 11
click at [659, 219] on div "Next" at bounding box center [659, 222] width 13 height 7
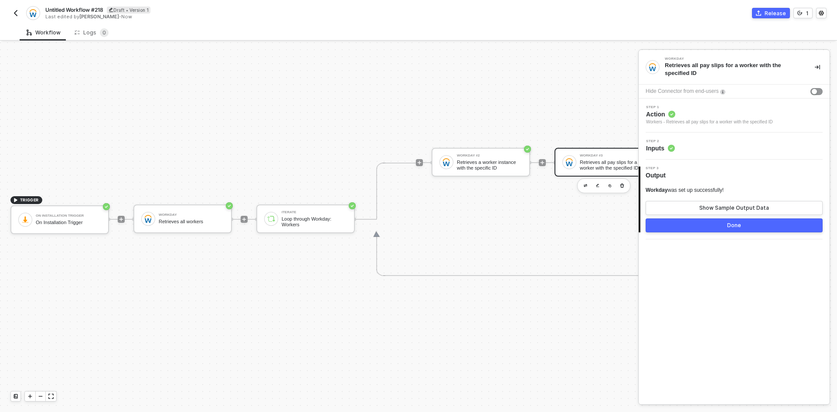
scroll to position [16, 151]
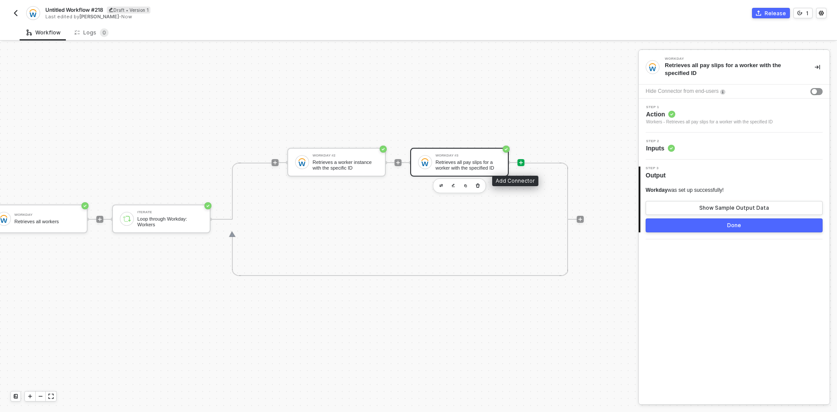
click at [518, 163] on icon "icon-play" at bounding box center [520, 162] width 5 height 5
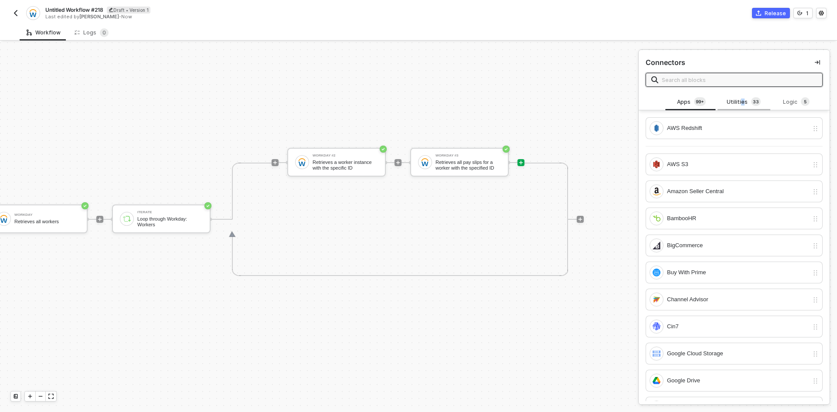
click at [740, 102] on div "Utilities 3 3" at bounding box center [743, 102] width 38 height 10
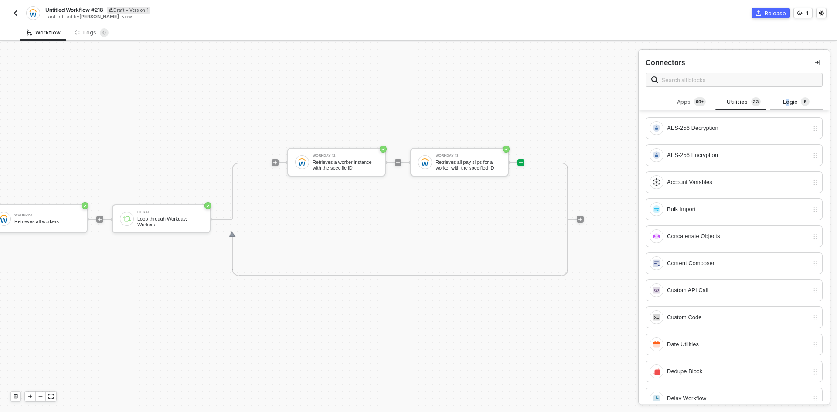
click at [783, 104] on div "Logic 5" at bounding box center [796, 102] width 38 height 10
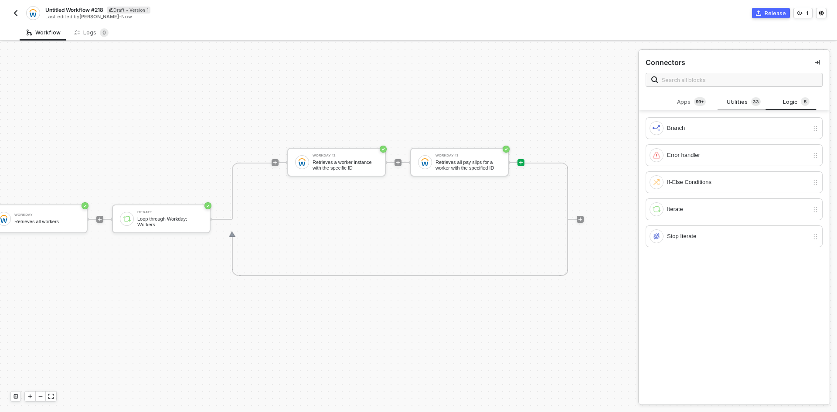
click at [733, 105] on div "Utilities 3 3" at bounding box center [743, 102] width 38 height 10
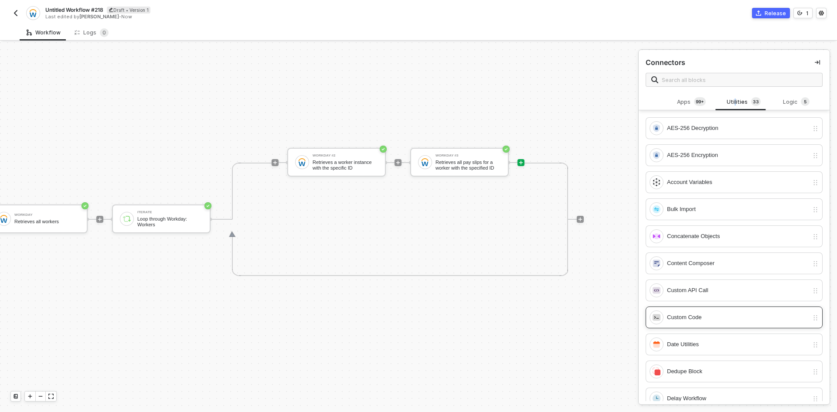
click at [685, 316] on div "Custom Code" at bounding box center [738, 318] width 142 height 10
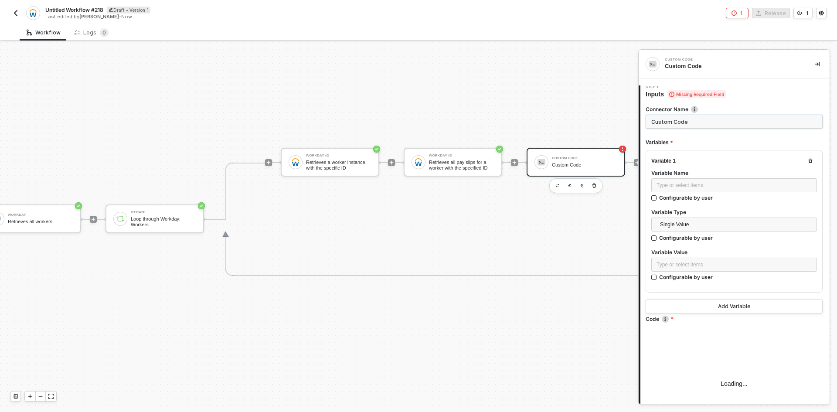
click at [676, 118] on input "Custom Code" at bounding box center [734, 122] width 177 height 14
type input "Worker Details"
click at [692, 186] on div "Type or select items ﻿" at bounding box center [733, 185] width 155 height 8
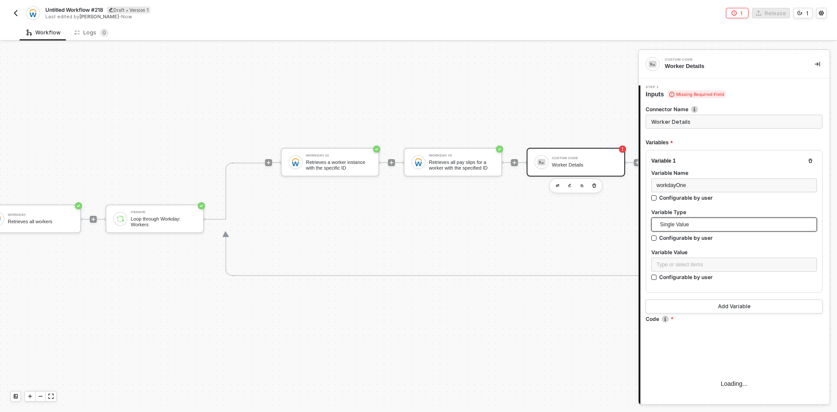
click at [759, 221] on span "Single Value" at bounding box center [736, 224] width 152 height 13
click at [744, 253] on div "Entire Block Output" at bounding box center [730, 256] width 145 height 10
click at [739, 262] on div "Loading..." at bounding box center [734, 265] width 166 height 14
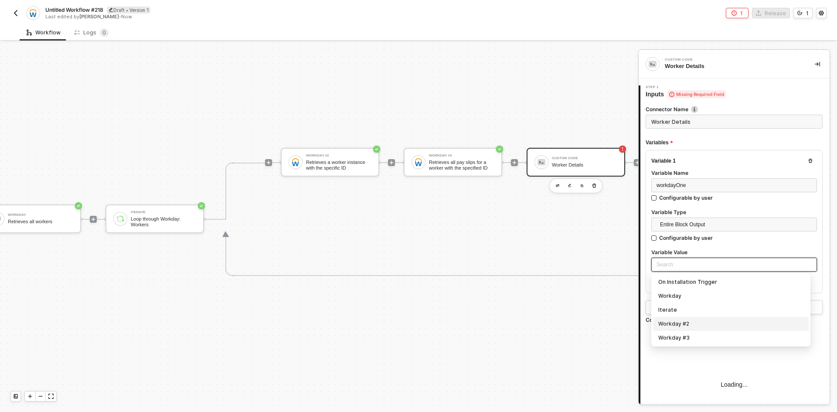
click at [737, 320] on div "Workday #2" at bounding box center [730, 324] width 145 height 10
click at [727, 306] on div "Add Variable" at bounding box center [734, 307] width 33 height 7
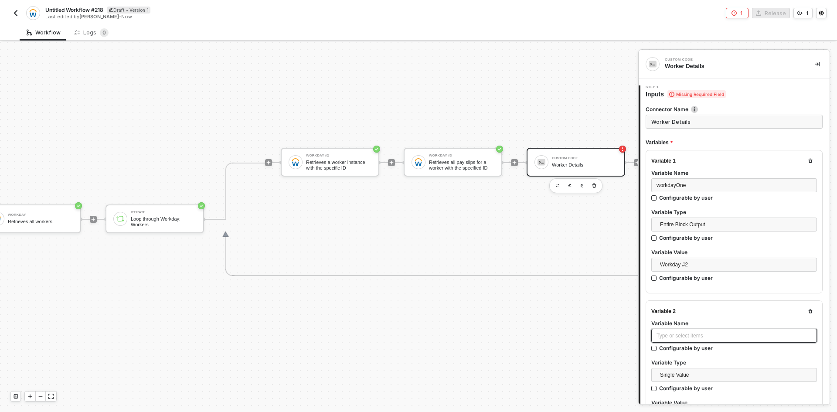
click at [721, 335] on div "Type or select items ﻿" at bounding box center [733, 336] width 155 height 8
click at [707, 372] on span "Single Value" at bounding box center [736, 374] width 152 height 13
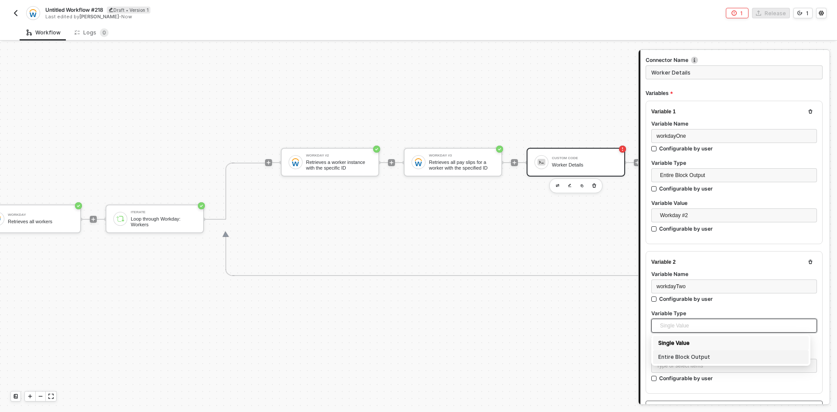
scroll to position [87, 0]
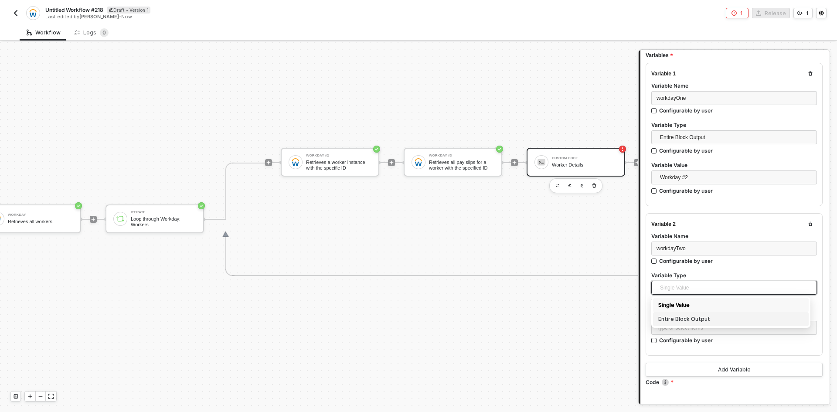
click at [712, 321] on div "Entire Block Output" at bounding box center [730, 319] width 145 height 10
click at [713, 331] on div "Search" at bounding box center [734, 328] width 166 height 14
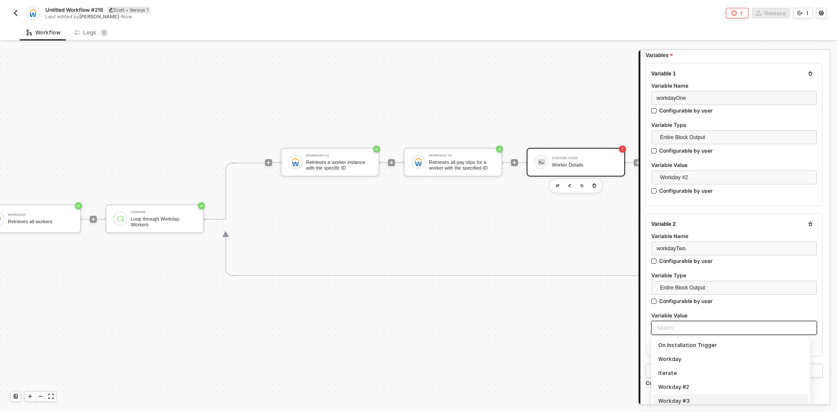
click at [707, 402] on div "Workday #3" at bounding box center [730, 401] width 145 height 10
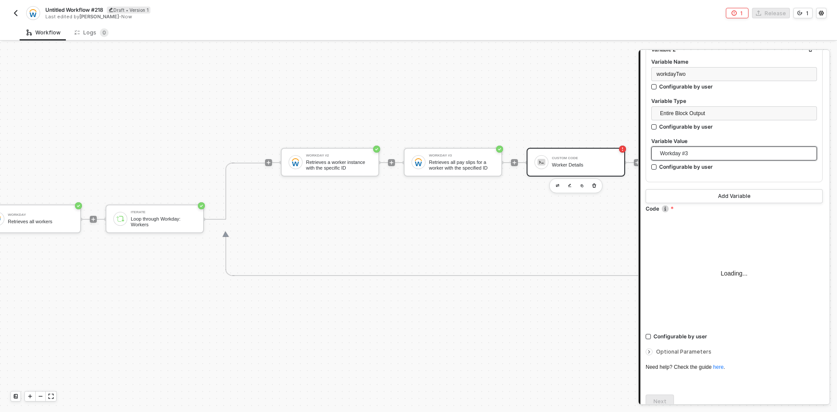
click at [727, 260] on div "Loading..." at bounding box center [734, 273] width 177 height 119
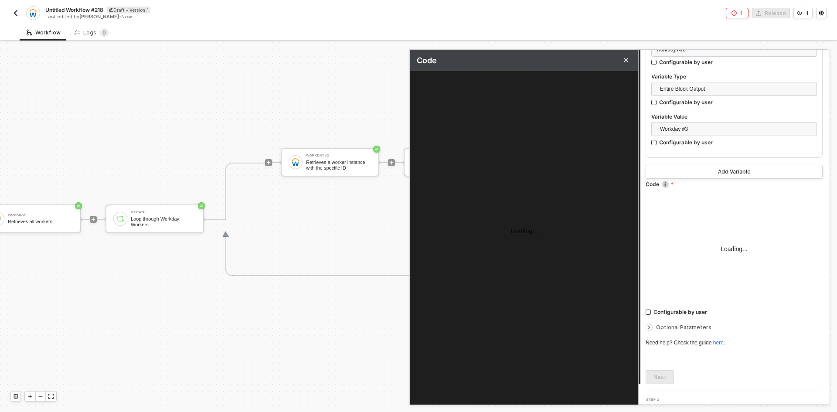
scroll to position [299, 0]
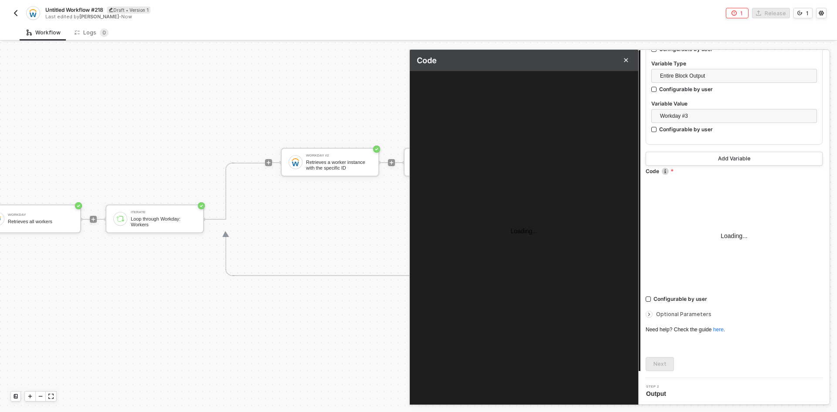
click at [496, 149] on div "Loading..." at bounding box center [524, 231] width 228 height 320
click at [741, 112] on span "Workday #3" at bounding box center [736, 115] width 152 height 13
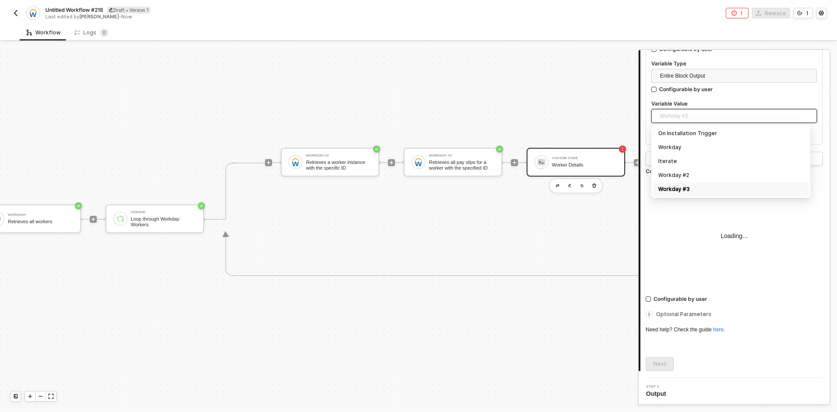
click at [704, 191] on div "Workday #3" at bounding box center [730, 189] width 145 height 10
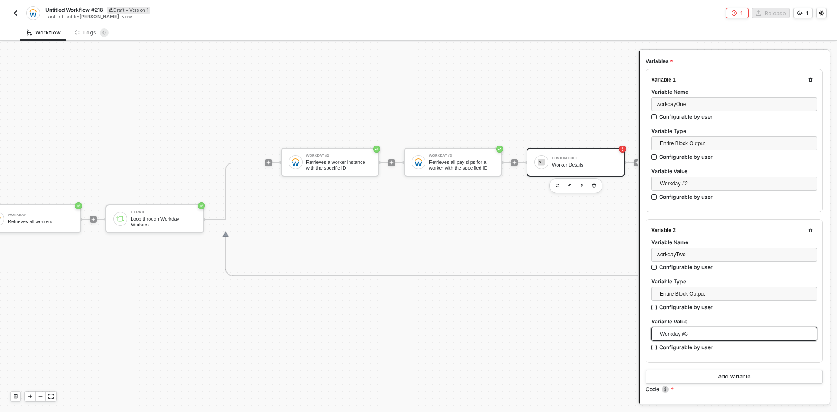
scroll to position [0, 0]
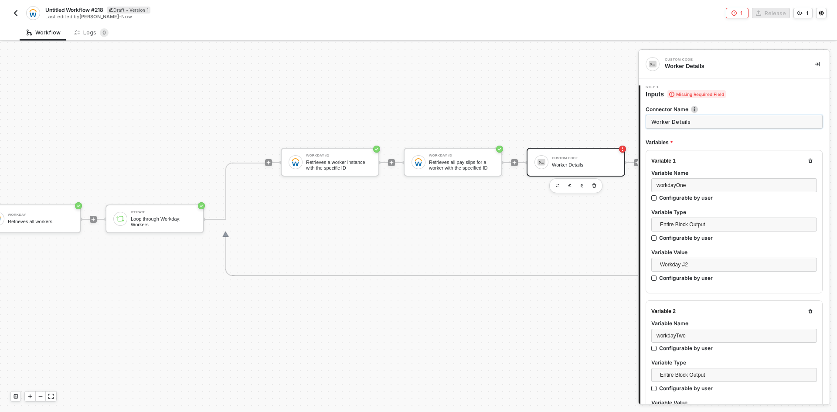
click at [734, 118] on input "Worker Details" at bounding box center [734, 122] width 177 height 14
click at [444, 165] on div "Retrieves all pay slips for a worker with the specified ID" at bounding box center [461, 165] width 65 height 11
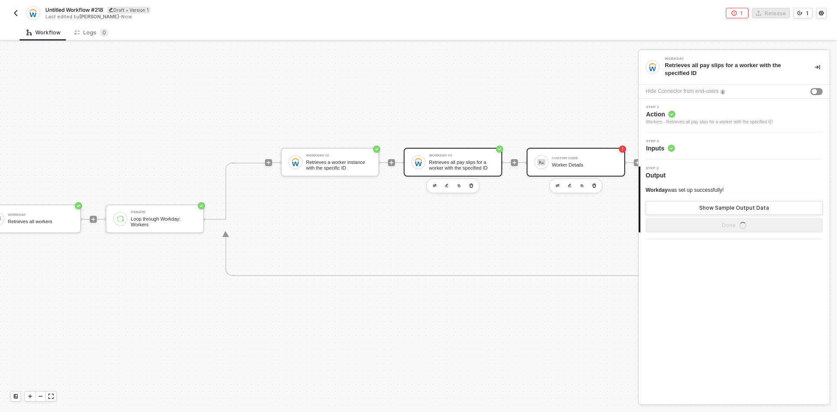
click at [617, 159] on div "Custom Code" at bounding box center [584, 157] width 65 height 3
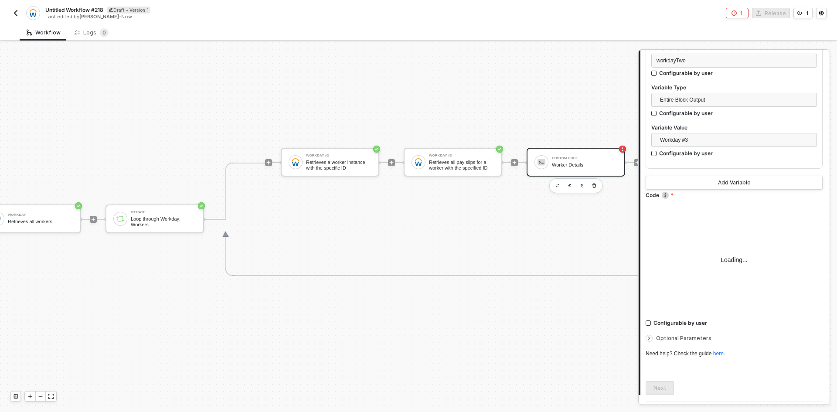
scroll to position [299, 0]
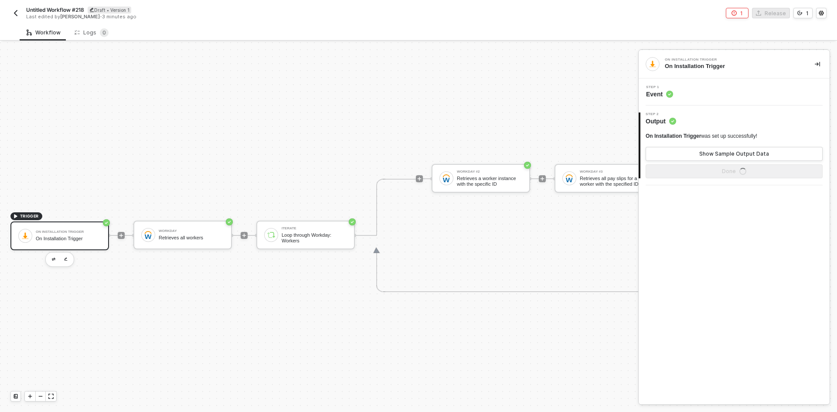
scroll to position [23, 0]
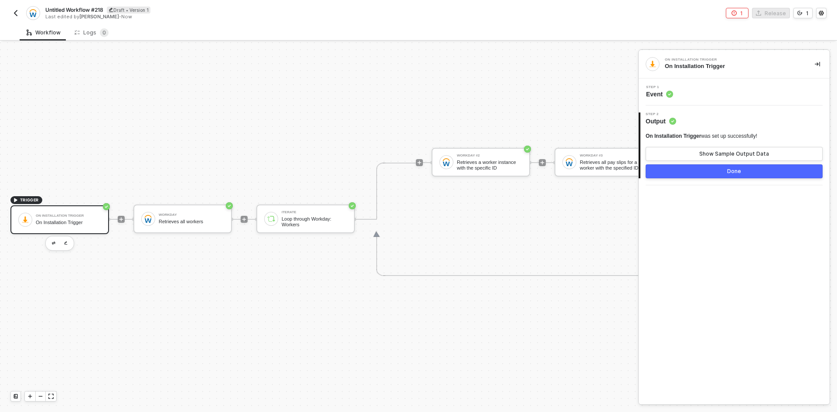
click at [469, 404] on div "TRIGGER On Installation Trigger On Installation Trigger Workday Retrieves all w…" at bounding box center [425, 219] width 851 height 386
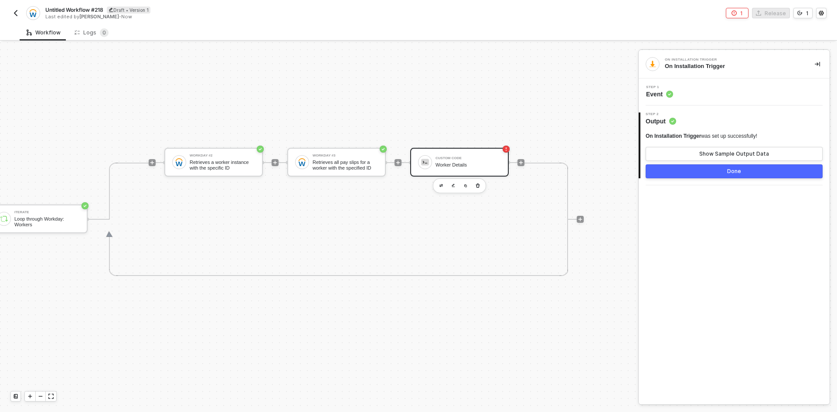
click at [449, 162] on div "Worker Details" at bounding box center [467, 165] width 65 height 6
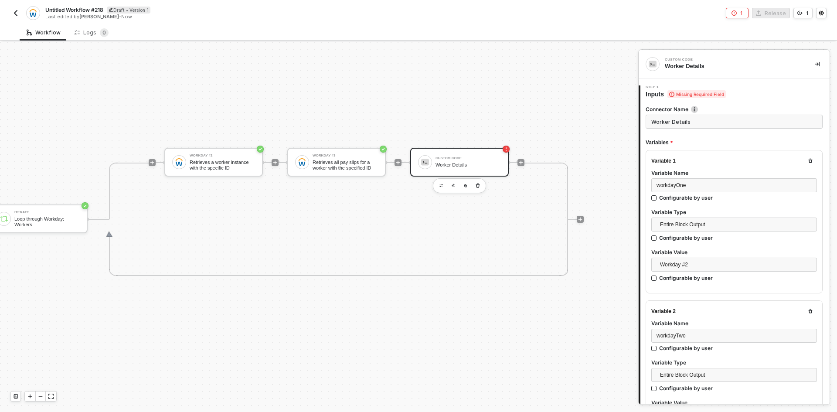
scroll to position [299, 0]
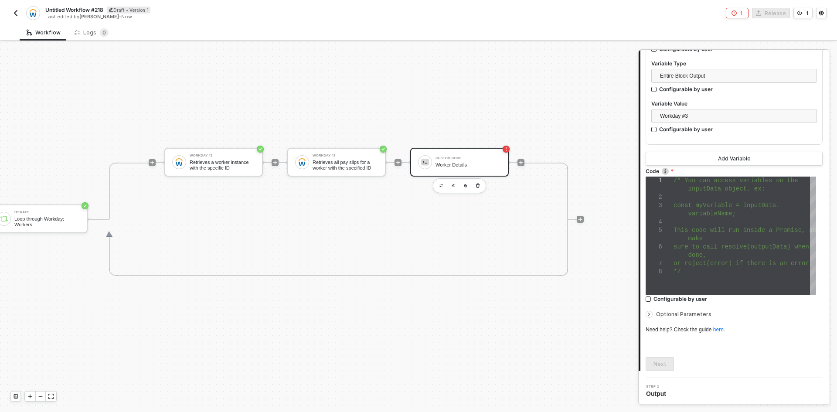
type textarea "or reject(error) if there is an error. */"
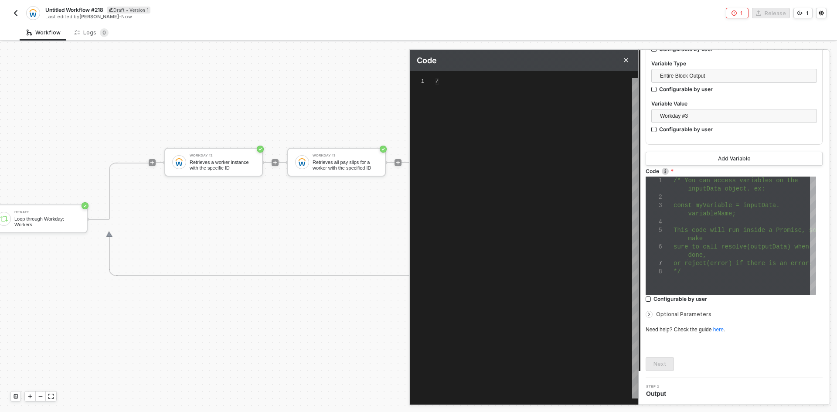
type textarea "/* You can access variables on the inputData object. ex: const myVariable = inp…"
drag, startPoint x: 433, startPoint y: 187, endPoint x: 320, endPoint y: -34, distance: 247.8
click at [320, 0] on html "Alloy Untitled Workflow #218 Draft • Version 1 Last edited by [PERSON_NAME] - N…" at bounding box center [418, 206] width 837 height 412
click at [454, 142] on div "/* You can access variables on the inputData objec t. ex: const myVariable = in…" at bounding box center [536, 238] width 203 height 320
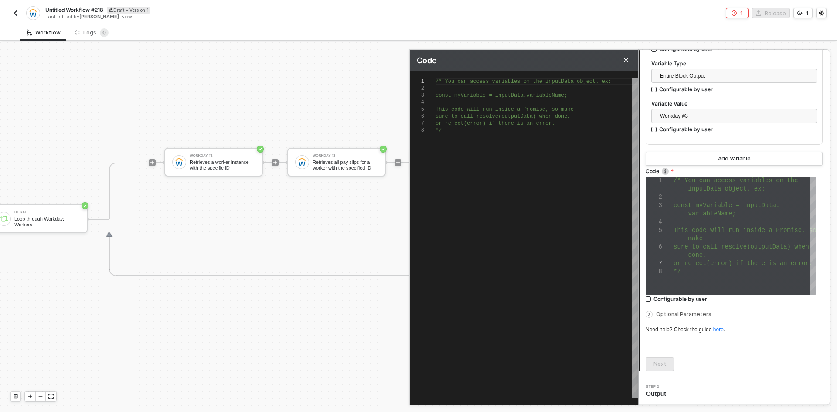
scroll to position [0, 5]
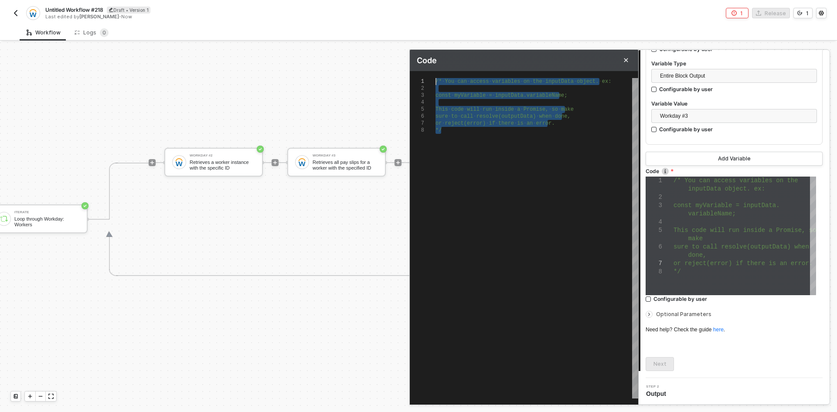
drag, startPoint x: 453, startPoint y: 142, endPoint x: 335, endPoint y: -8, distance: 190.5
click at [335, 0] on html "Alloy Untitled Workflow #218 Draft • Version 1 Last edited by [PERSON_NAME] - N…" at bounding box center [418, 206] width 837 height 412
paste textarea "resolve(newPayload)"
type textarea "const employeePII = inputData.workdayOne const empoloyeePay = inputData.workday…"
type textarea "resolve(newPayload)"
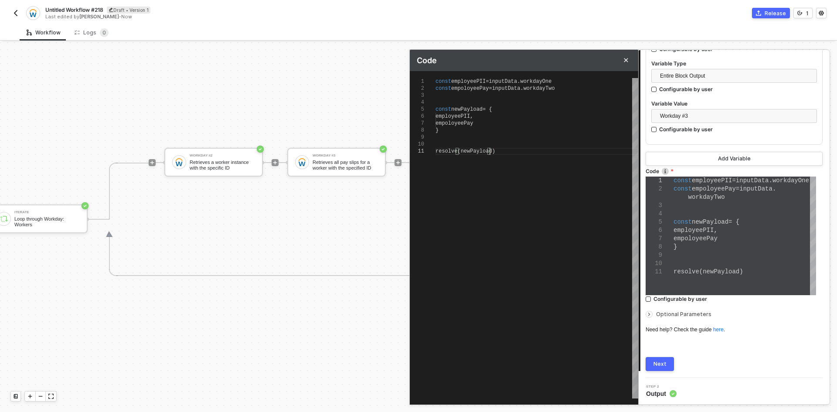
click at [659, 358] on button "Next" at bounding box center [660, 364] width 28 height 14
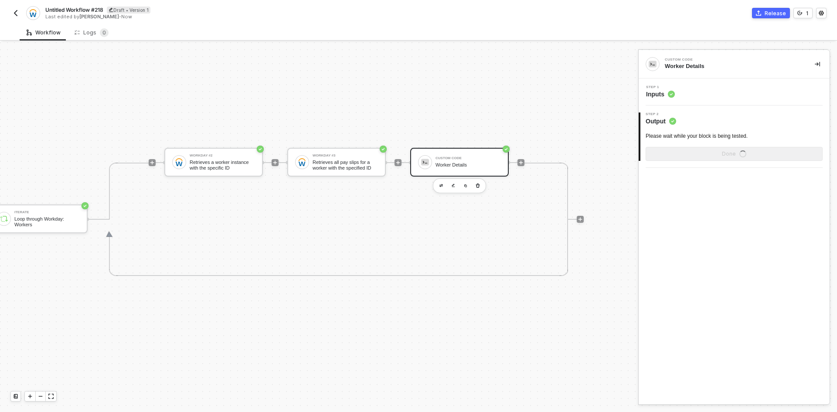
scroll to position [0, 0]
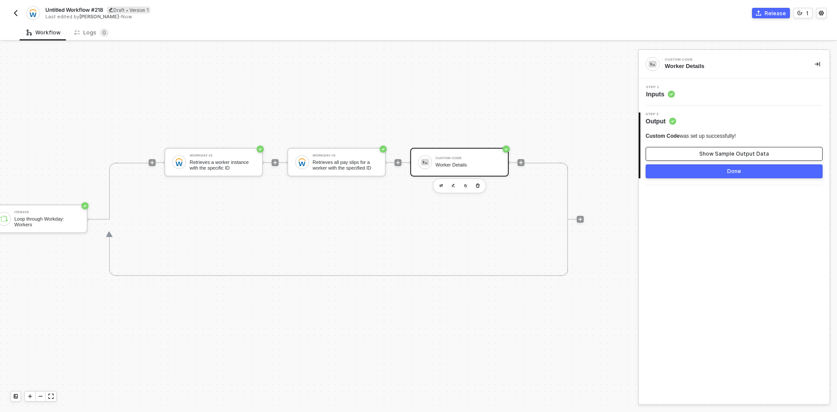
click at [674, 152] on button "Show Sample Output Data" at bounding box center [734, 154] width 177 height 14
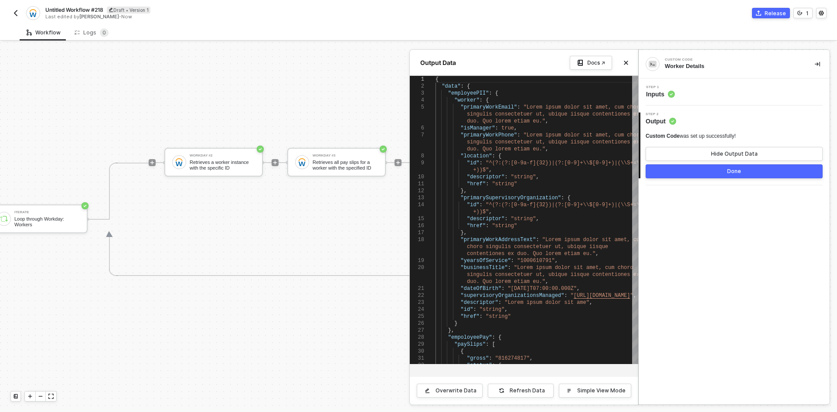
click at [678, 168] on button "Done" at bounding box center [734, 171] width 177 height 14
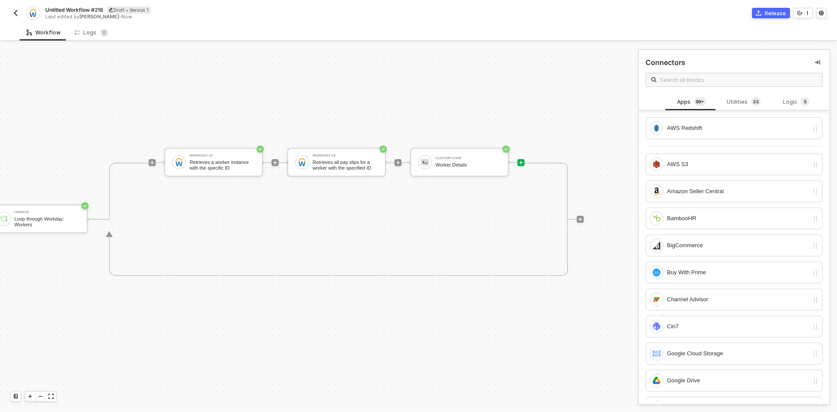
click at [515, 160] on div "Workday #2 Retrieves a worker instance with the specific ID Workday #3 Retrieve…" at bounding box center [344, 162] width 360 height 113
click at [518, 160] on icon "icon-play" at bounding box center [520, 162] width 5 height 5
click at [732, 100] on div "Utilities 3 3" at bounding box center [743, 102] width 38 height 10
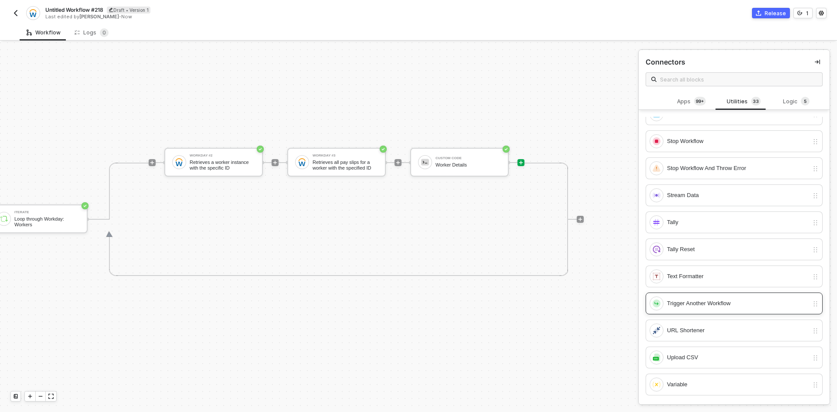
scroll to position [1, 0]
click at [703, 199] on div "Stream Data" at bounding box center [738, 195] width 142 height 10
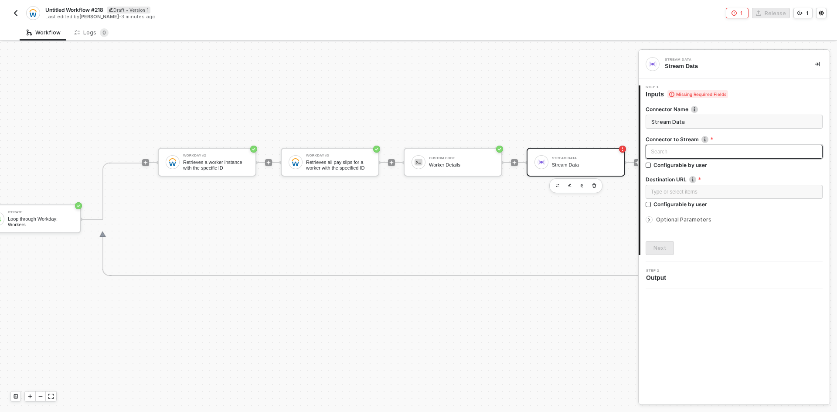
click at [690, 148] on input "search" at bounding box center [734, 151] width 166 height 13
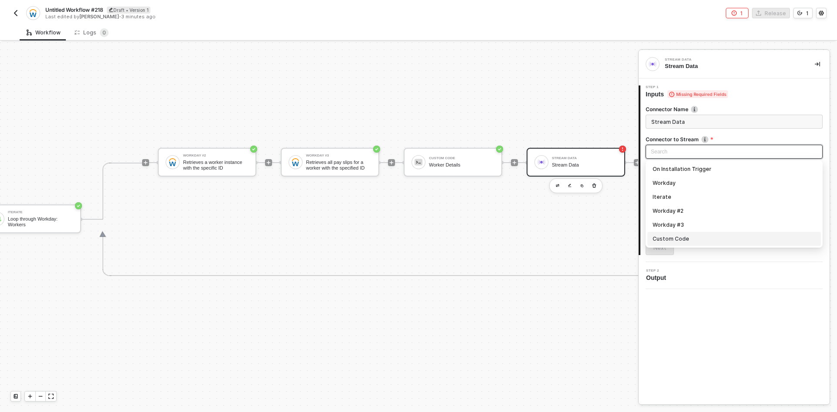
click at [697, 238] on div "Custom Code" at bounding box center [733, 239] width 163 height 10
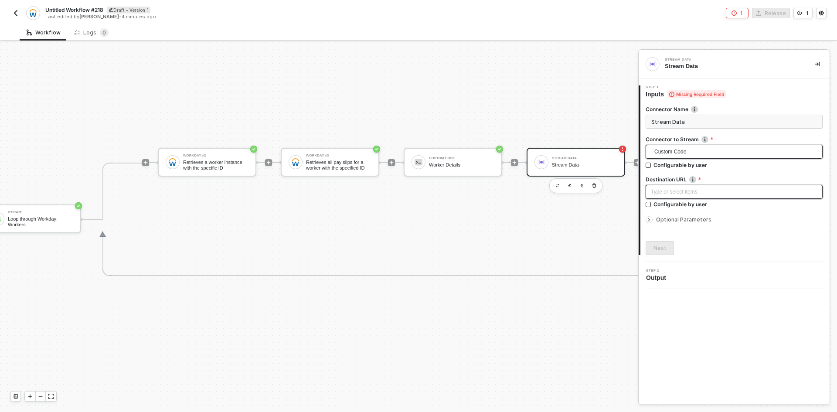
click at [690, 194] on div "Type or select items ﻿" at bounding box center [734, 192] width 166 height 8
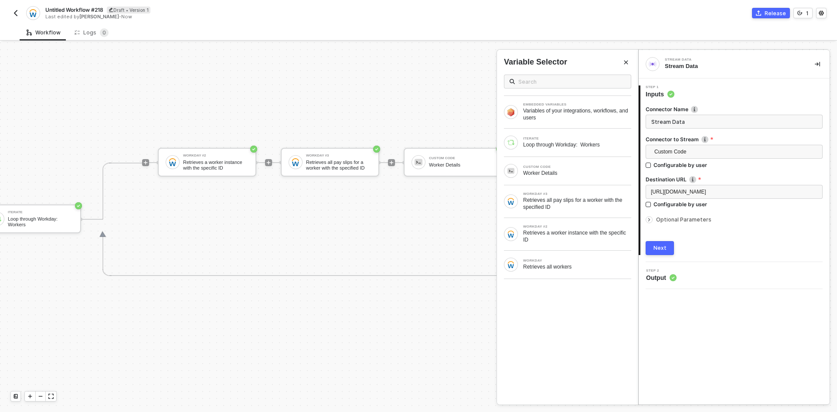
click at [664, 248] on div "Next" at bounding box center [659, 248] width 13 height 7
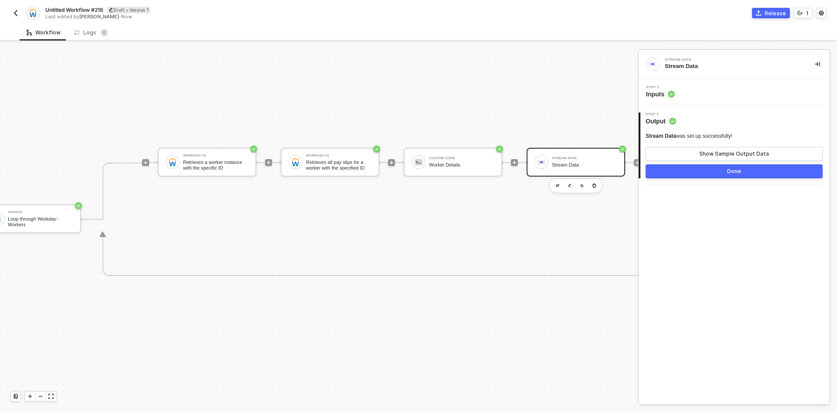
click at [699, 169] on button "Done" at bounding box center [734, 171] width 177 height 14
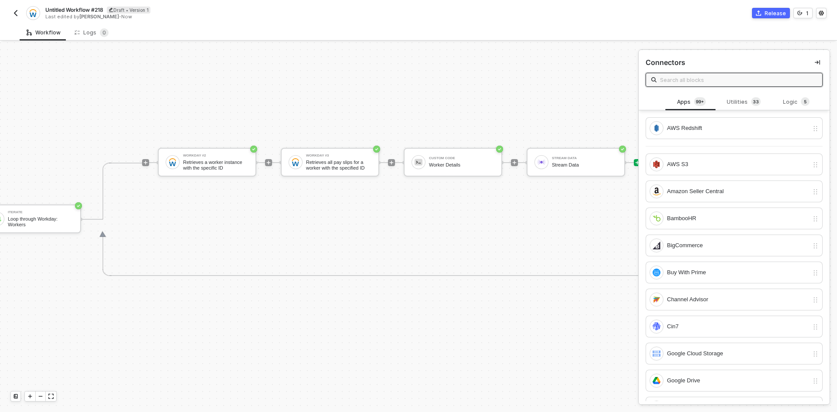
click at [80, 9] on span "Untitled Workflow #218" at bounding box center [74, 9] width 58 height 7
click at [80, 9] on input "Untitled Workflow #218" at bounding box center [119, 10] width 148 height 10
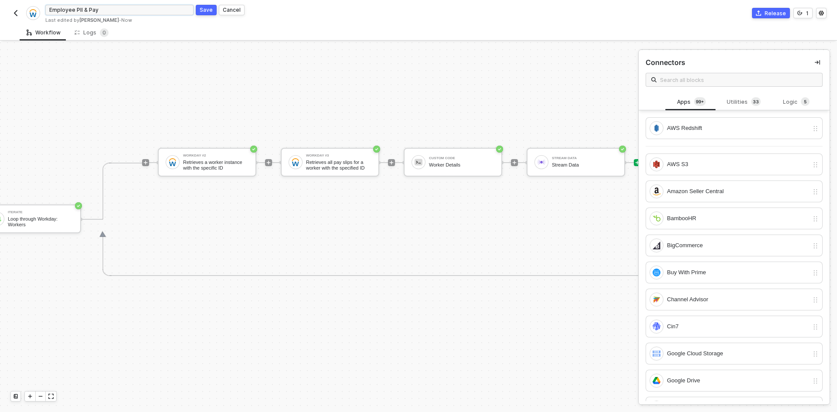
drag, startPoint x: 98, startPoint y: 7, endPoint x: 76, endPoint y: 12, distance: 22.7
click at [76, 12] on input "Employee PII & Pay" at bounding box center [119, 10] width 148 height 10
type input "Employee Data"
click button "Save" at bounding box center [206, 10] width 21 height 10
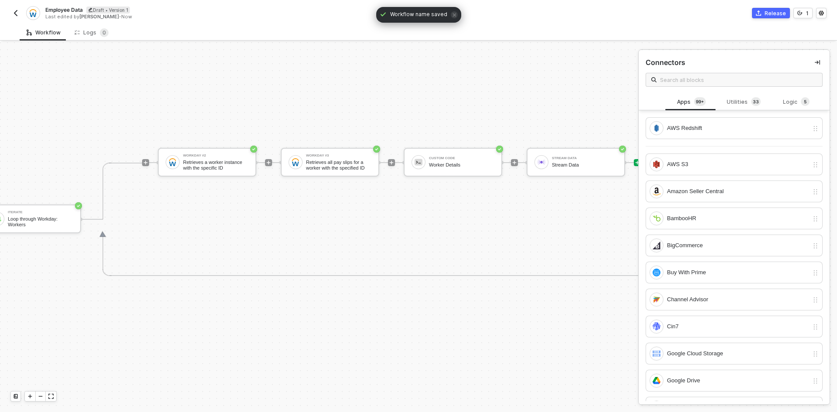
click at [17, 12] on img "button" at bounding box center [15, 13] width 7 height 7
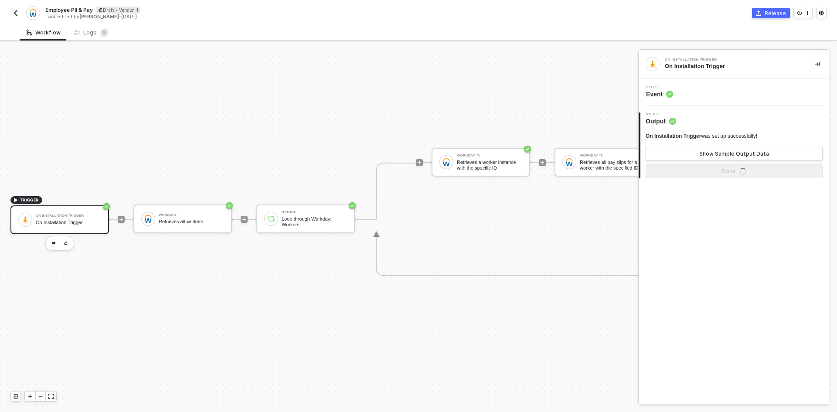
scroll to position [23, 397]
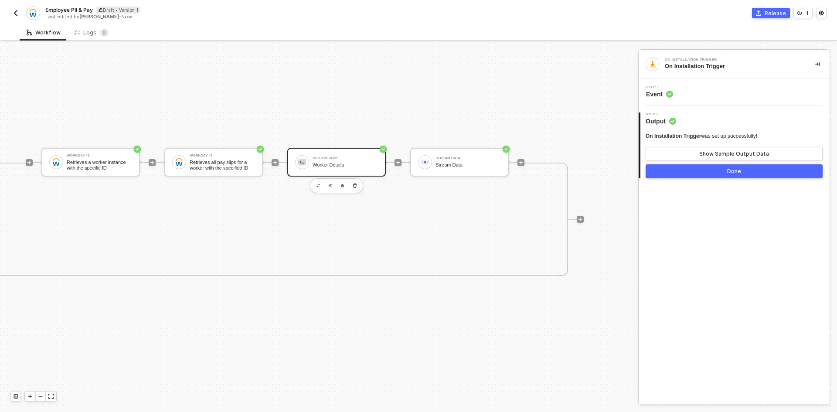
click at [350, 156] on div "Custom Code" at bounding box center [345, 157] width 65 height 3
click at [734, 92] on div "Step 1 Inputs" at bounding box center [735, 91] width 189 height 13
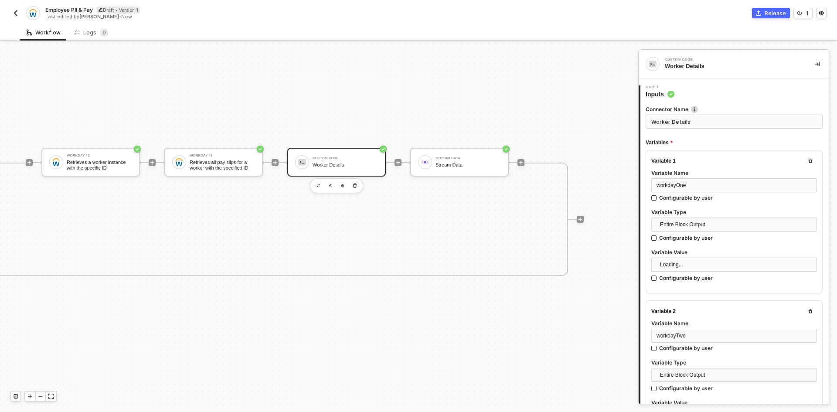
type textarea "const employeePII = inputData.workdayOne const empoloyeePay = inputData.workday…"
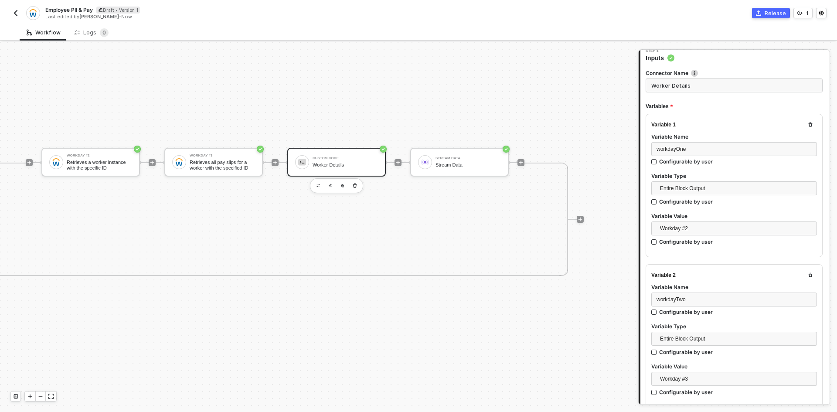
scroll to position [262, 0]
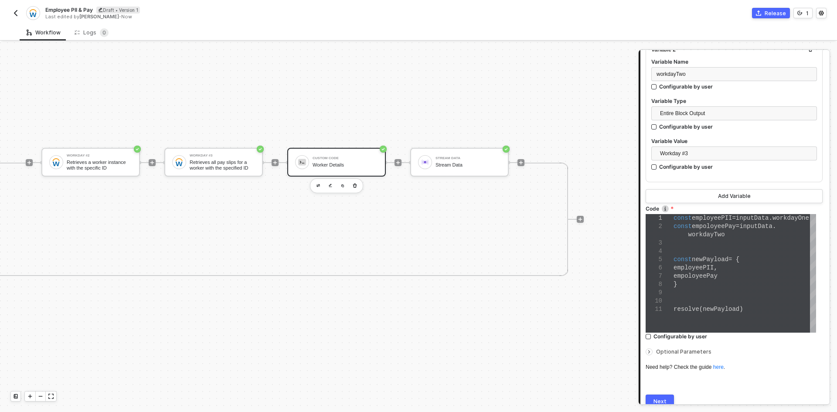
click at [707, 293] on div at bounding box center [744, 293] width 143 height 8
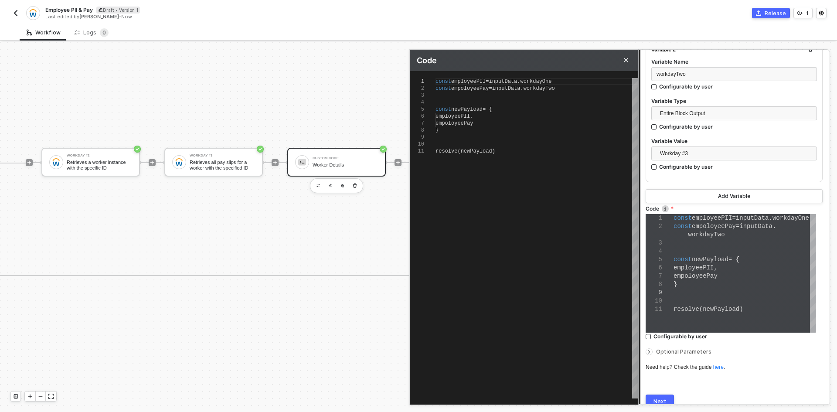
scroll to position [0, 0]
type textarea "const employeePII = inputData.workdayOne const empoloyeePay = inputData.workday…"
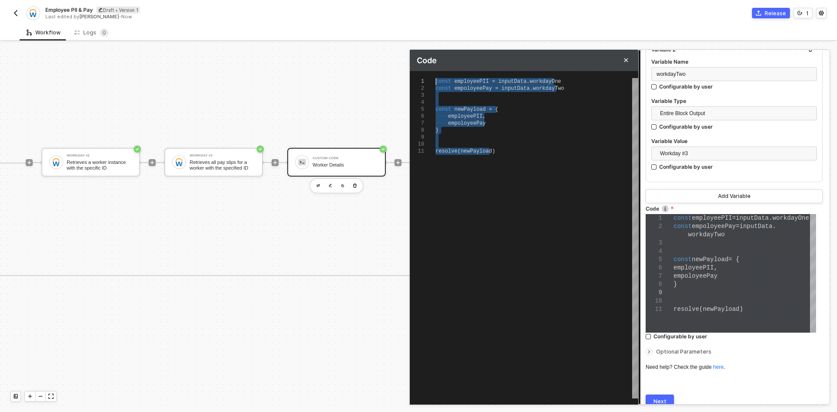
drag, startPoint x: 485, startPoint y: 257, endPoint x: 329, endPoint y: -27, distance: 324.2
click at [329, 0] on html "Alloy Employee PII & Pay Draft • Version 1 Last edited by [PERSON_NAME] - Now R…" at bounding box center [418, 206] width 837 height 412
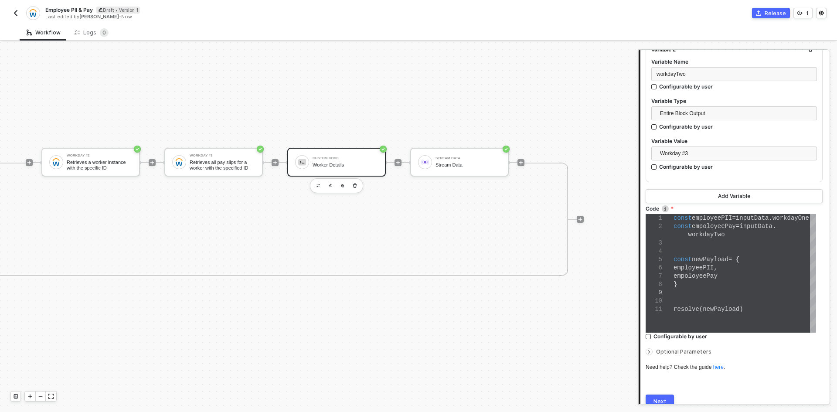
click at [13, 14] on img "button" at bounding box center [15, 13] width 7 height 7
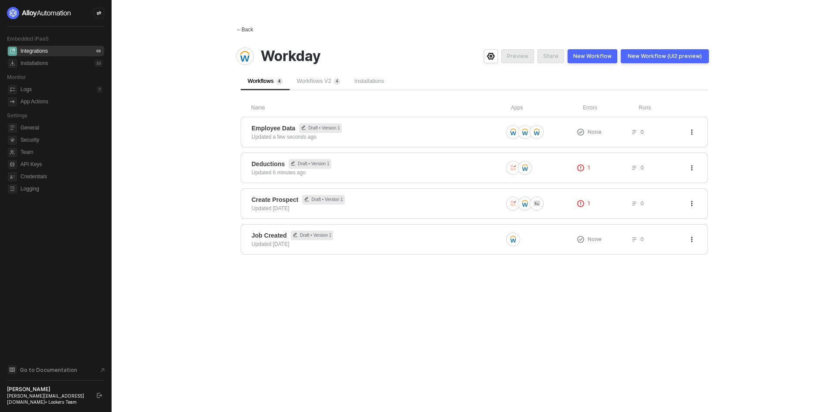
click at [240, 27] on span "←" at bounding box center [238, 30] width 5 height 6
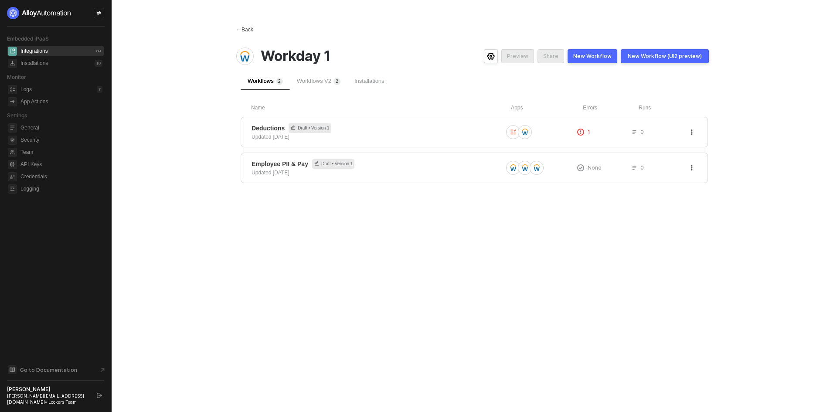
click at [245, 28] on div "← Back" at bounding box center [244, 29] width 17 height 7
